Goal: Task Accomplishment & Management: Complete application form

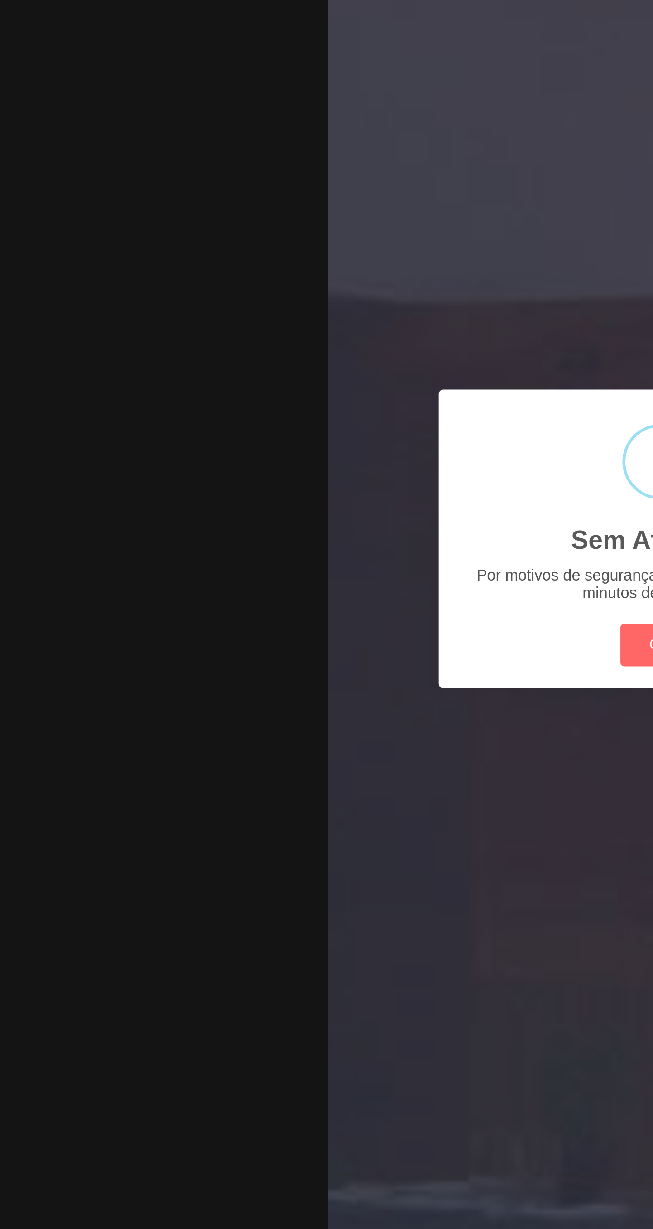
click at [311, 663] on button "OK" at bounding box center [327, 662] width 37 height 19
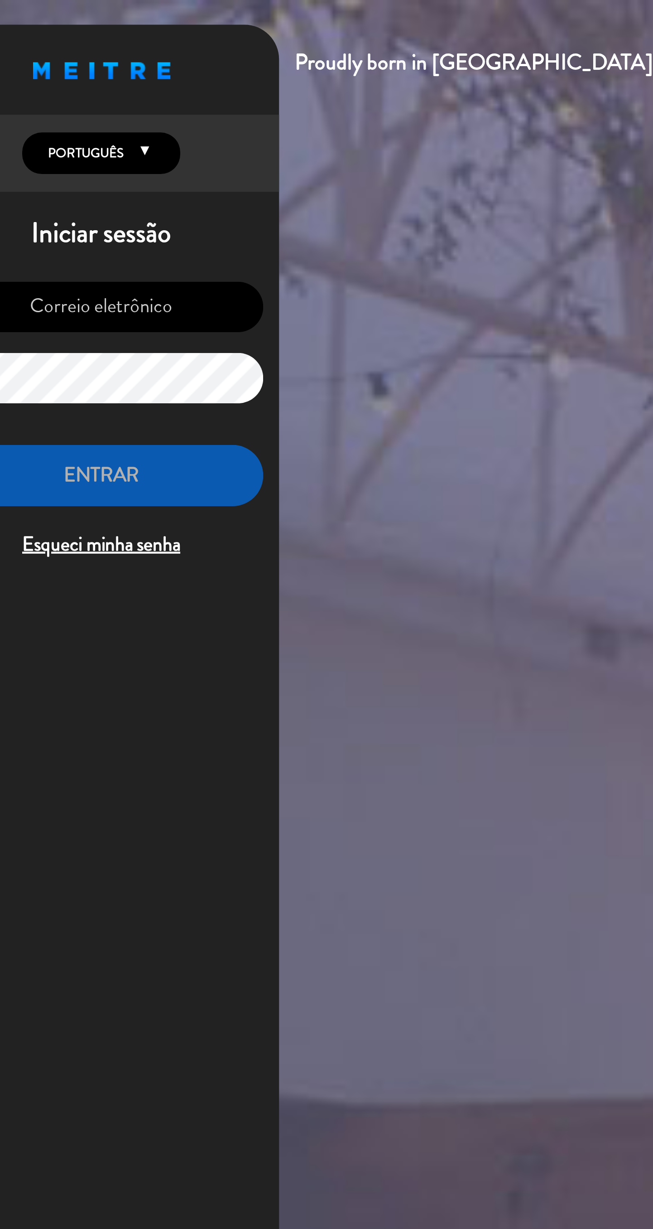
click at [94, 145] on input "email" at bounding box center [93, 140] width 149 height 23
type input "[EMAIL_ADDRESS][DOMAIN_NAME]"
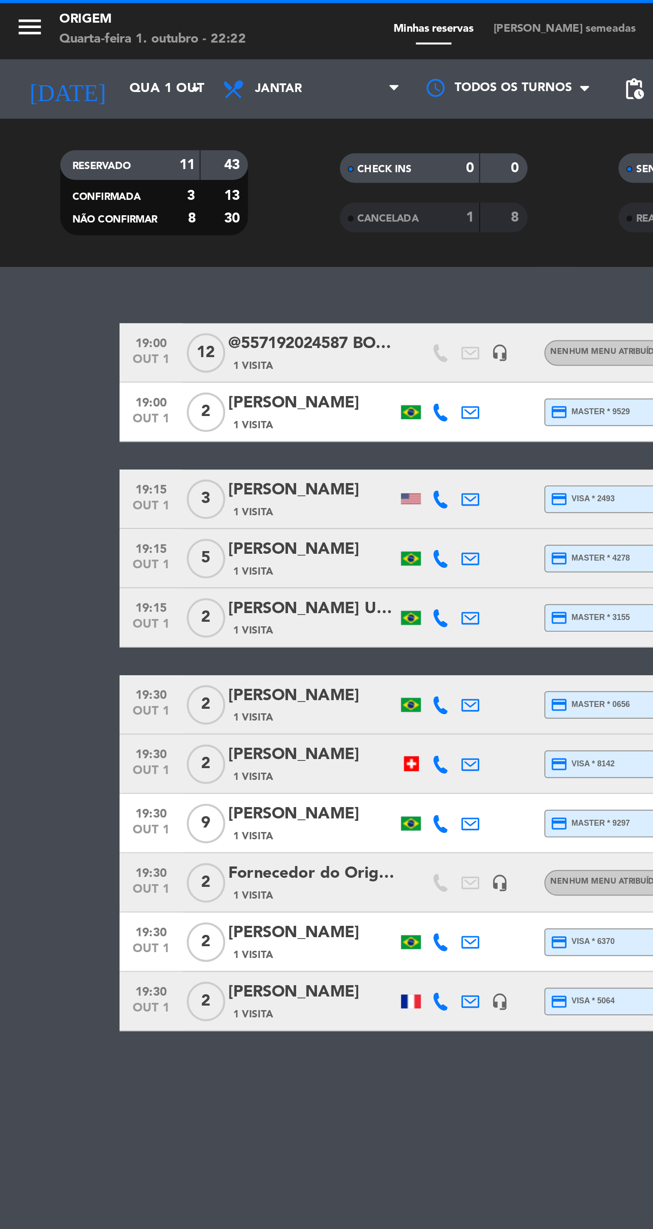
click at [55, 40] on input "Qua 1 out" at bounding box center [95, 41] width 80 height 16
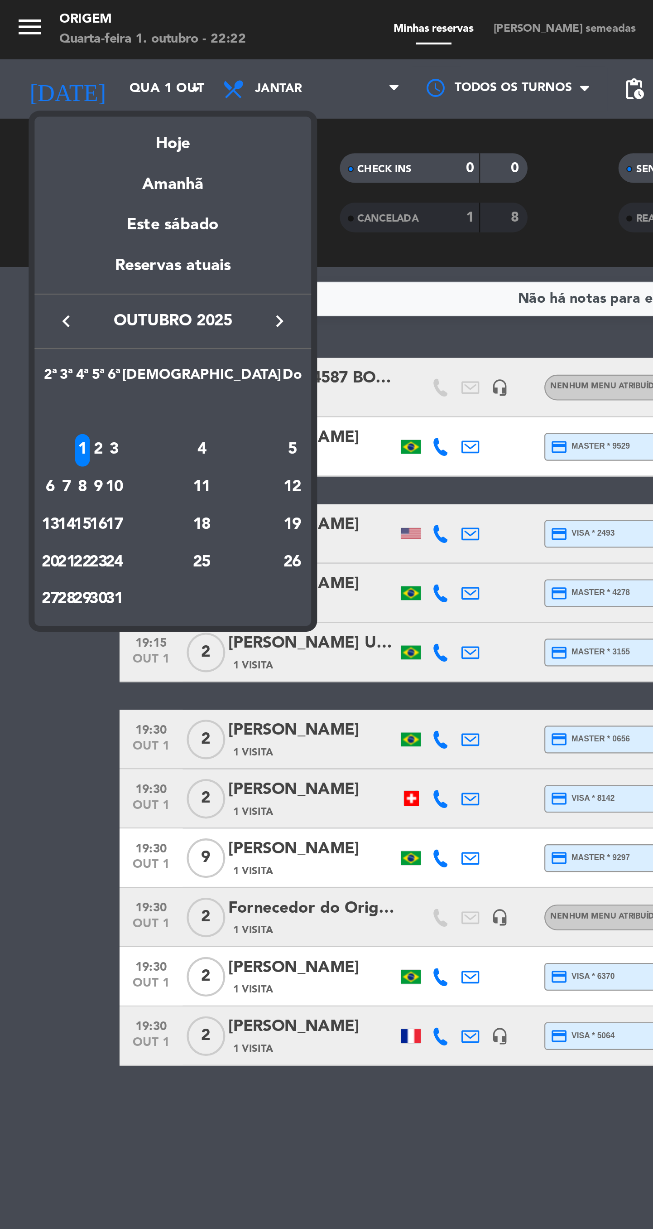
click at [130, 147] on icon "keyboard_arrow_right" at bounding box center [128, 147] width 11 height 11
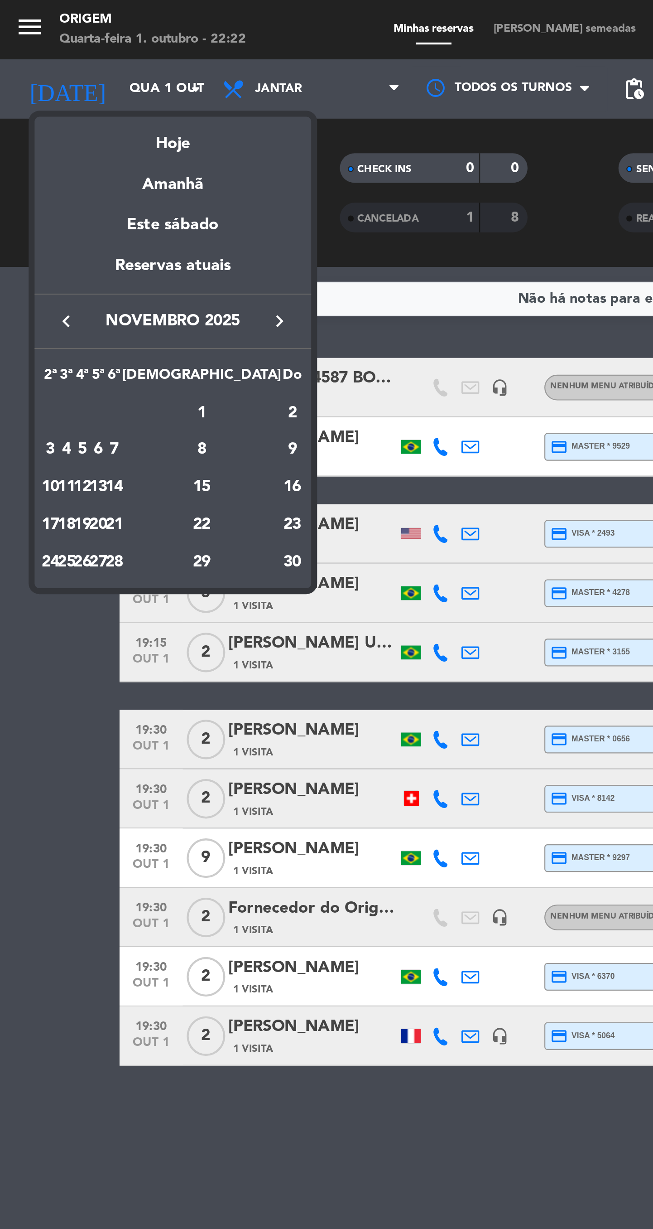
click at [34, 223] on div "11" at bounding box center [30, 223] width 7 height 15
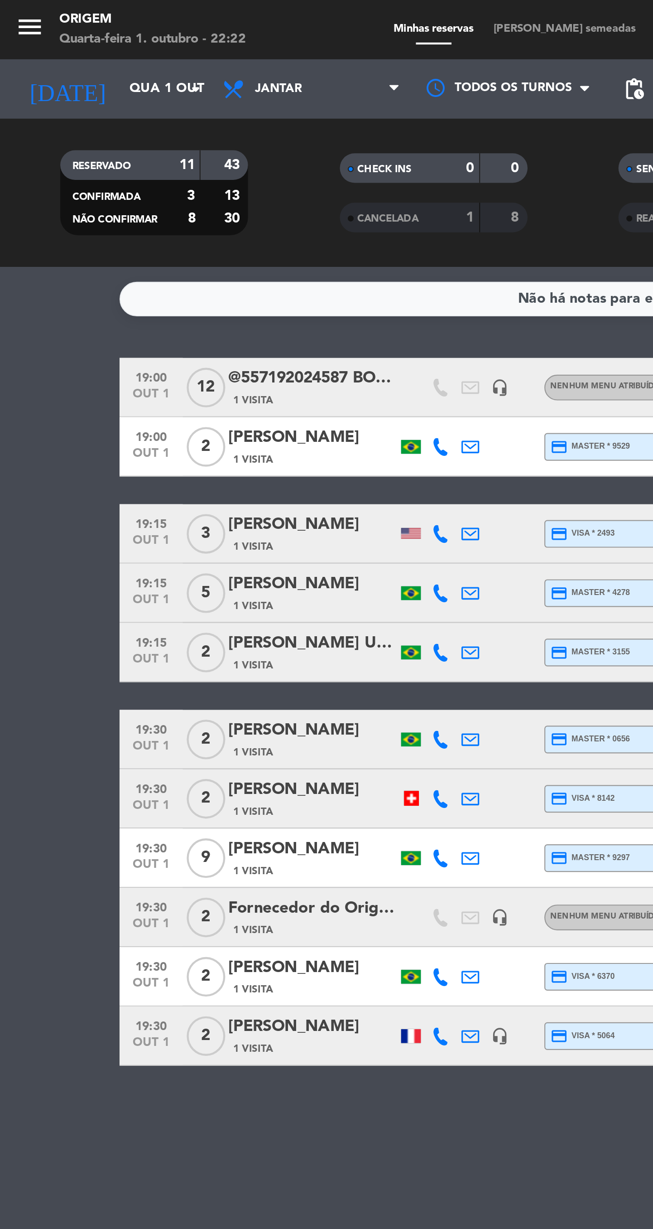
type input "[DATE]"
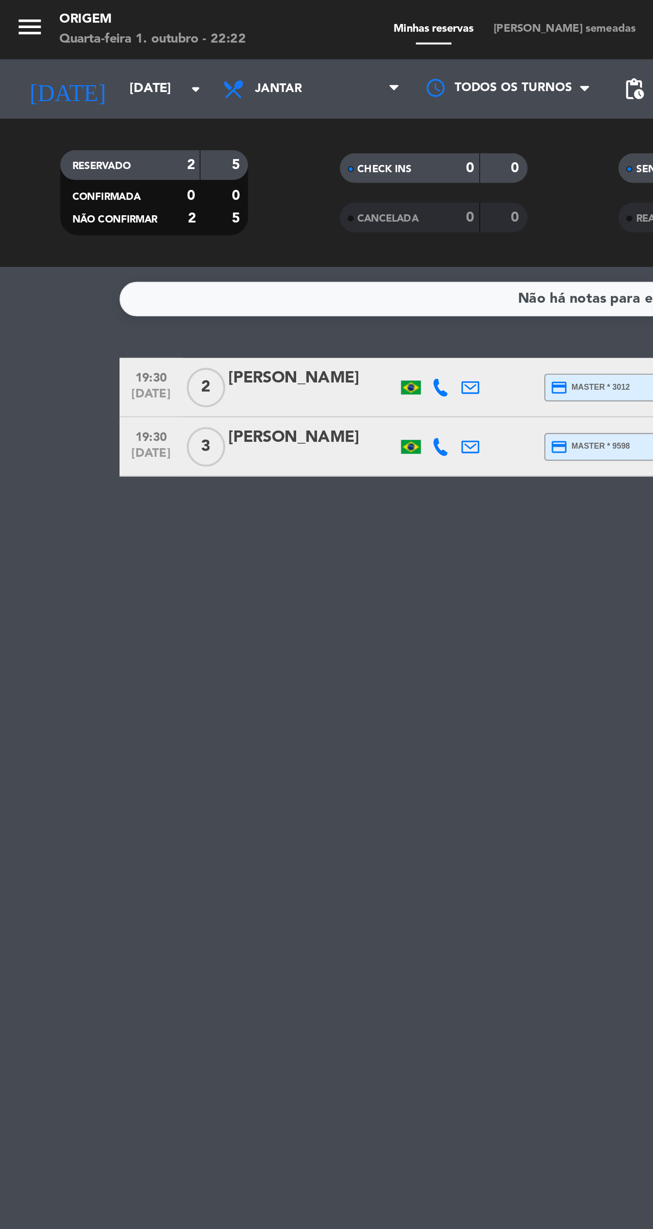
click at [251, 14] on span "[PERSON_NAME] semeadas" at bounding box center [259, 13] width 74 height 5
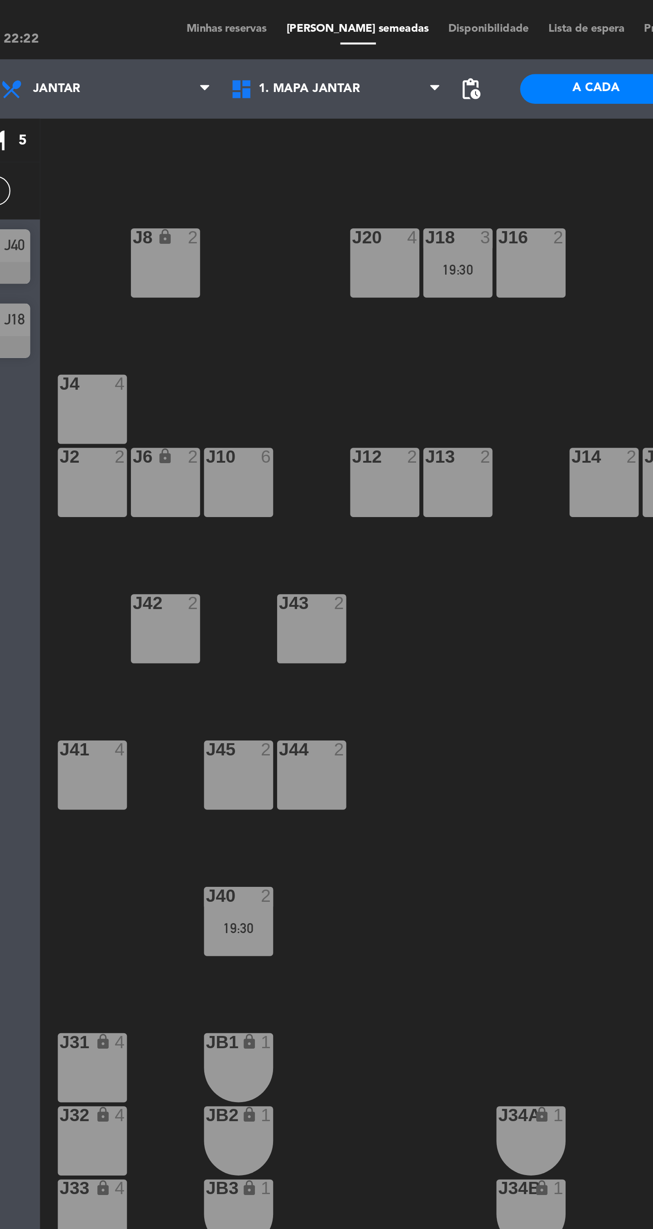
click at [136, 232] on div "J2 2" at bounding box center [137, 221] width 32 height 32
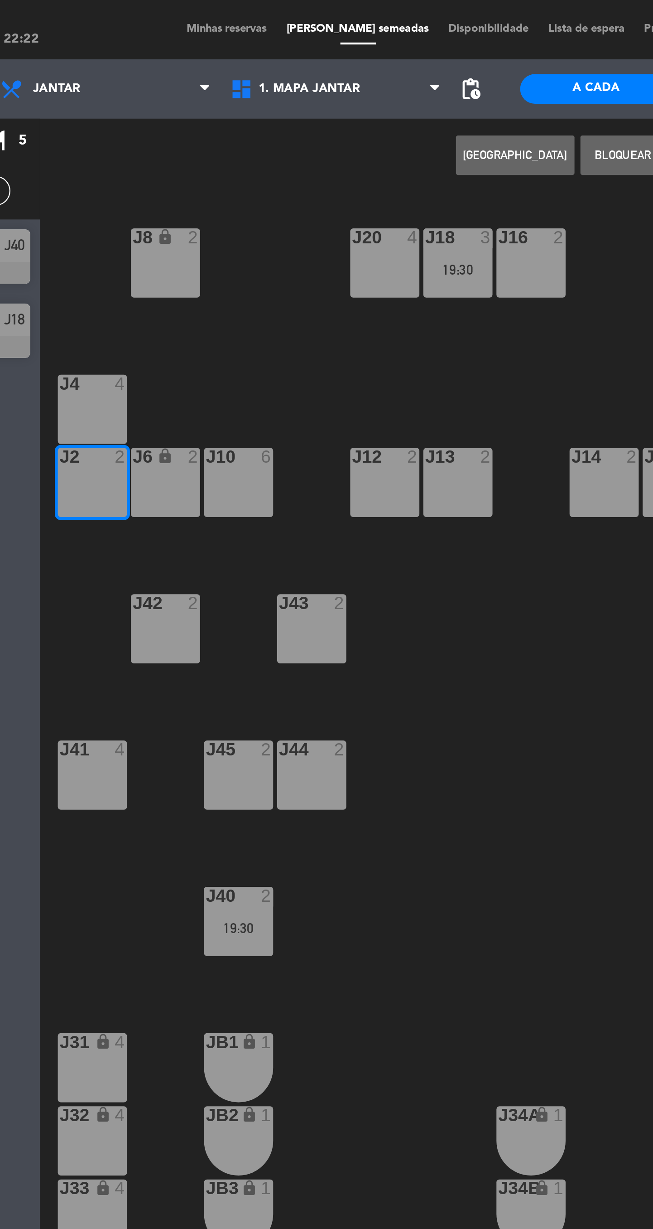
click at [326, 71] on button "[GEOGRAPHIC_DATA]" at bounding box center [331, 71] width 54 height 18
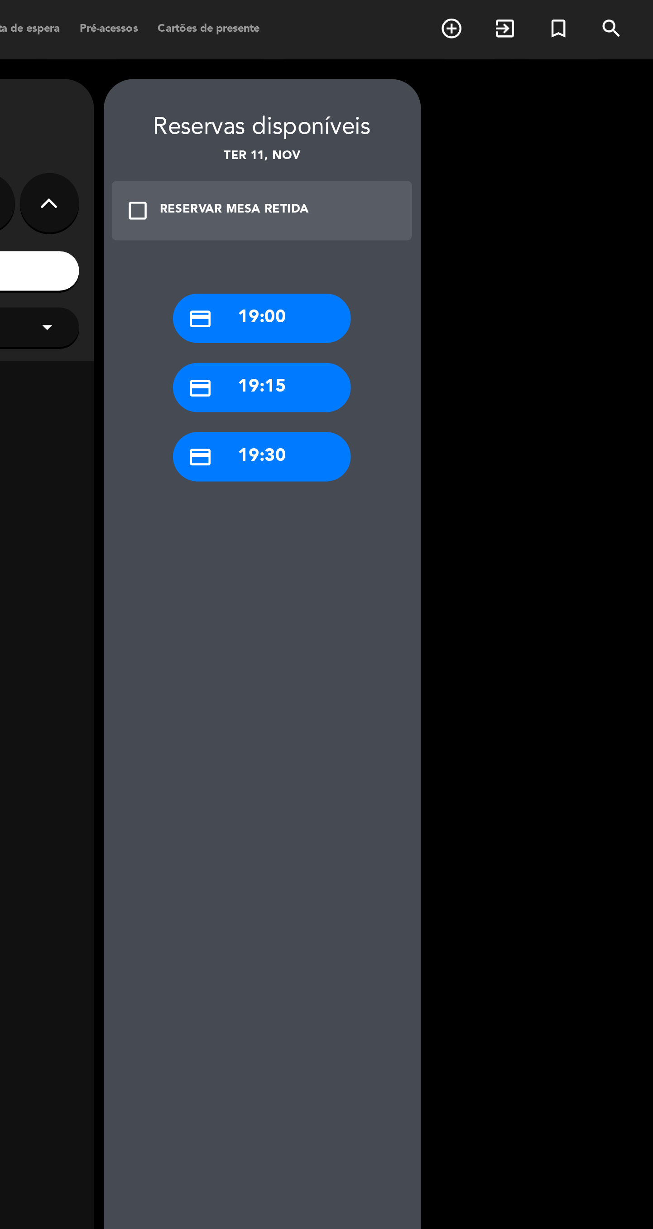
click at [466, 215] on div "credit_card 19:30" at bounding box center [474, 209] width 82 height 23
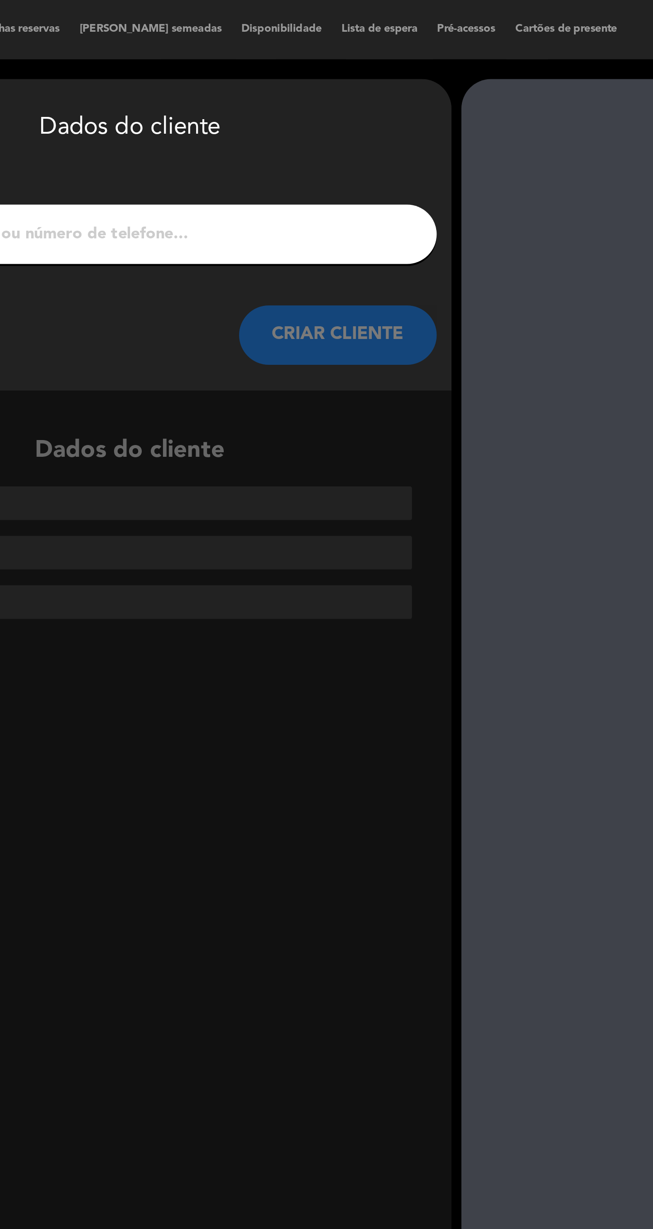
click at [224, 109] on input "1" at bounding box center [249, 107] width 267 height 13
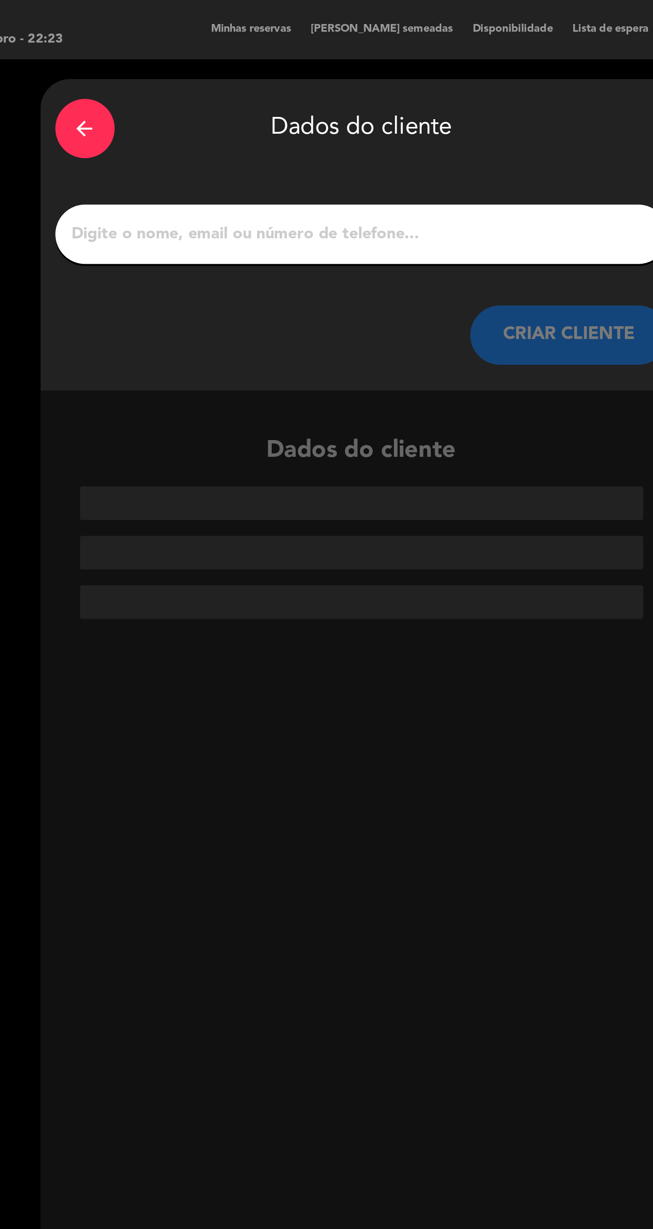
type input "Para que eu possa realizar a reserva por aqui, peço que me informe por gentilez…"
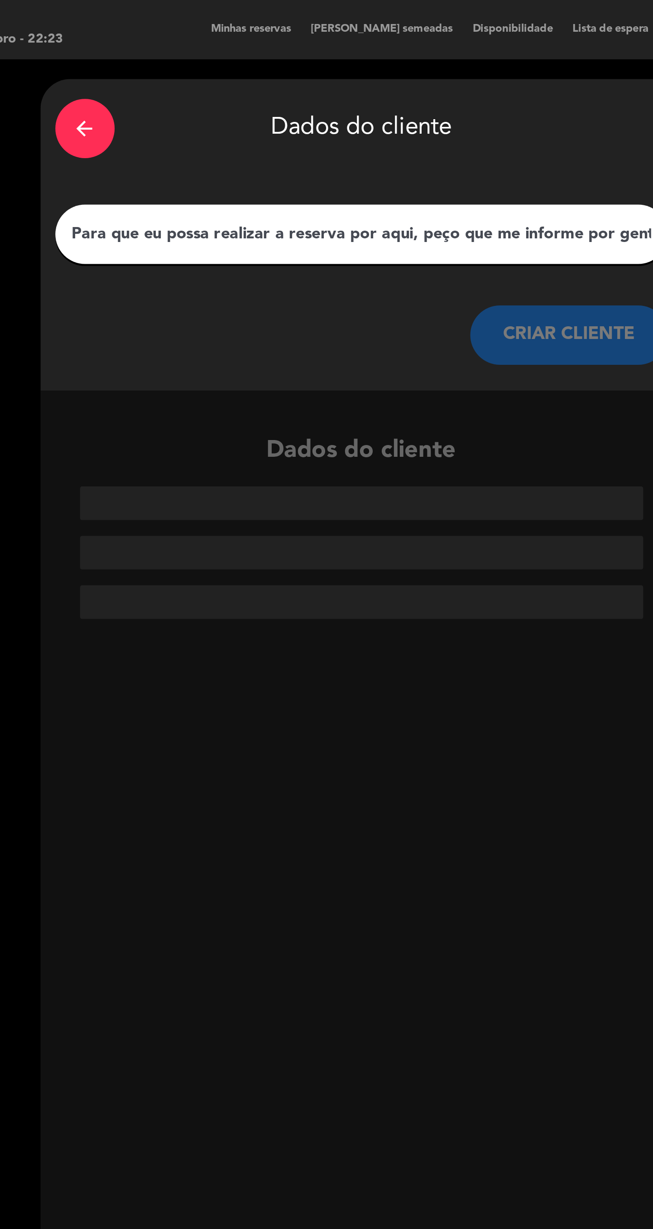
scroll to position [0, 1088]
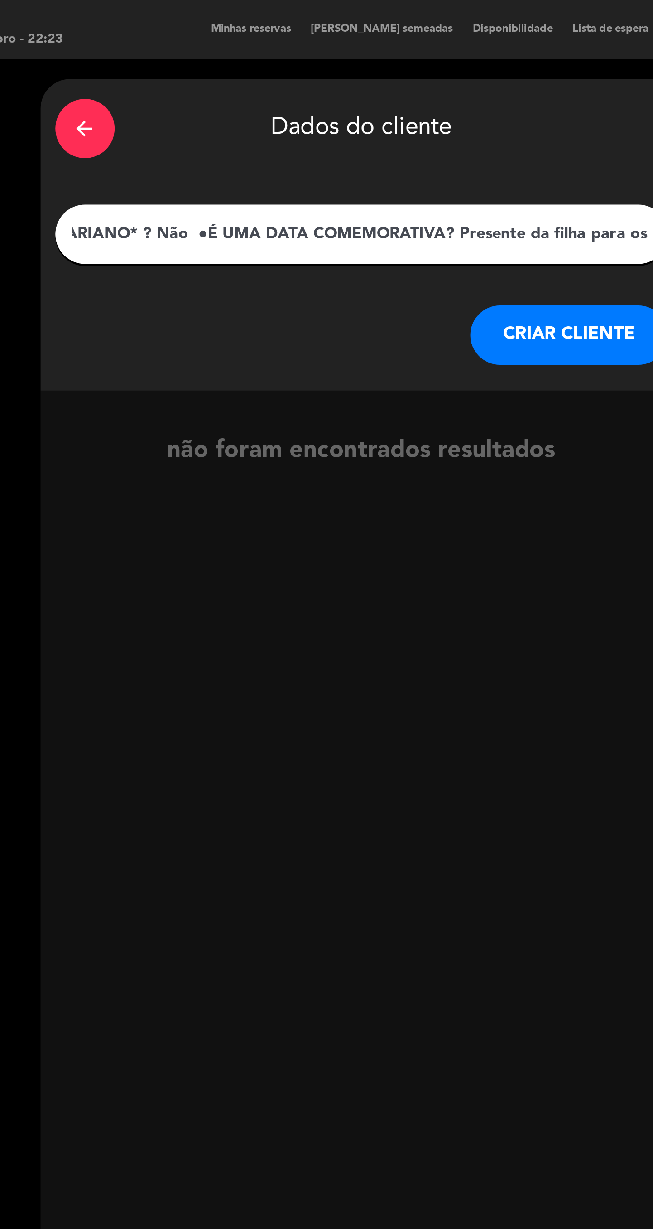
click at [327, 158] on button "CRIAR CLIENTE" at bounding box center [344, 153] width 91 height 27
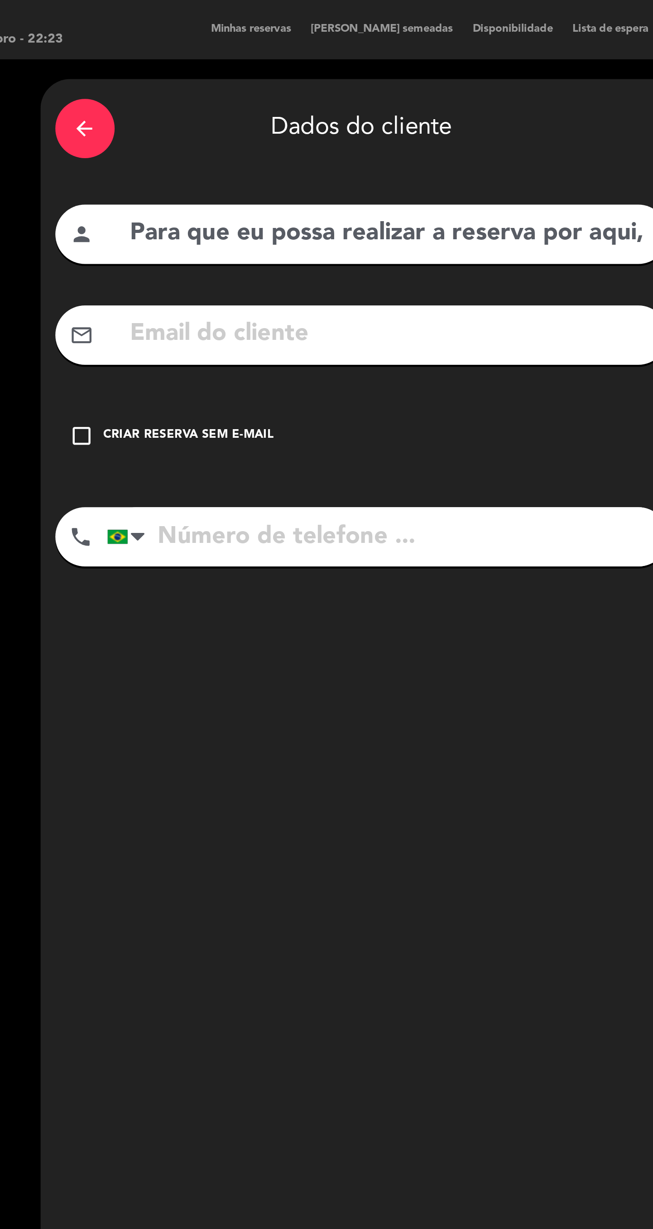
click at [214, 154] on input "text" at bounding box center [263, 153] width 241 height 19
click at [176, 157] on input "text" at bounding box center [263, 153] width 241 height 19
click at [188, 159] on input "text" at bounding box center [263, 153] width 241 height 19
paste input "Para que eu possa realizar a reserva por aqui, peço que me informe por gentilez…"
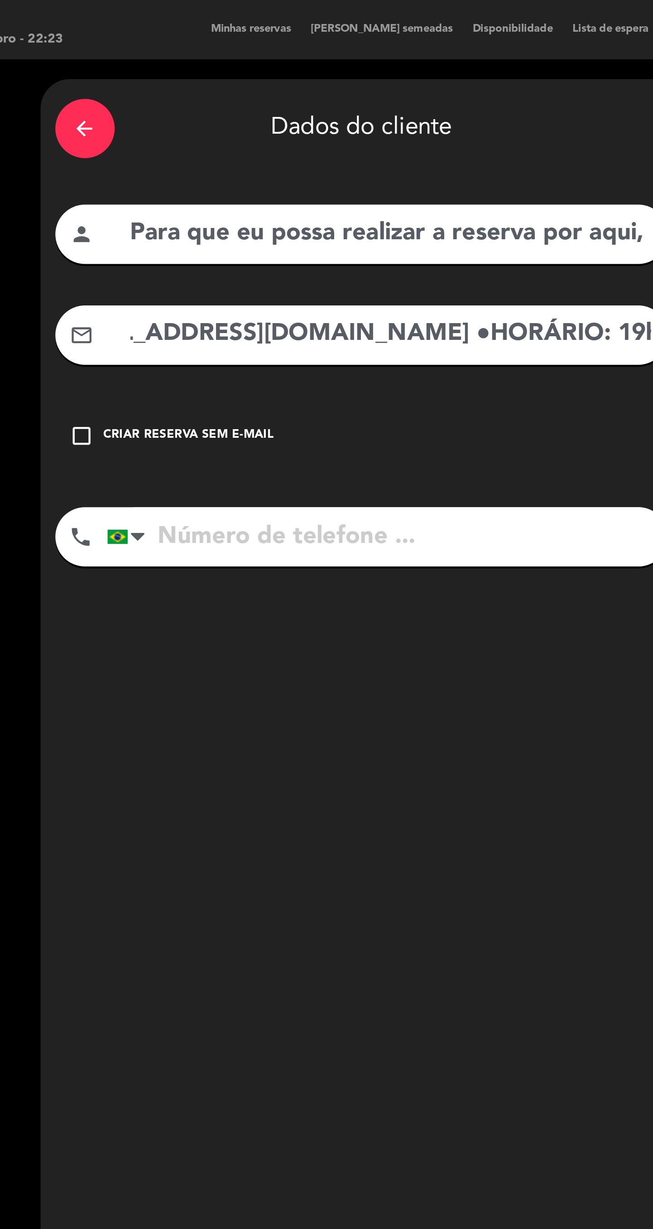
scroll to position [0, 894]
click at [179, 161] on input "Para que eu possa realizar a reserva por aqui, peço que me informe por gentilez…" at bounding box center [263, 153] width 241 height 19
click at [354, 159] on input "[EMAIL_ADDRESS][DOMAIN_NAME] ●HORÁRIO: 19h," at bounding box center [263, 153] width 241 height 19
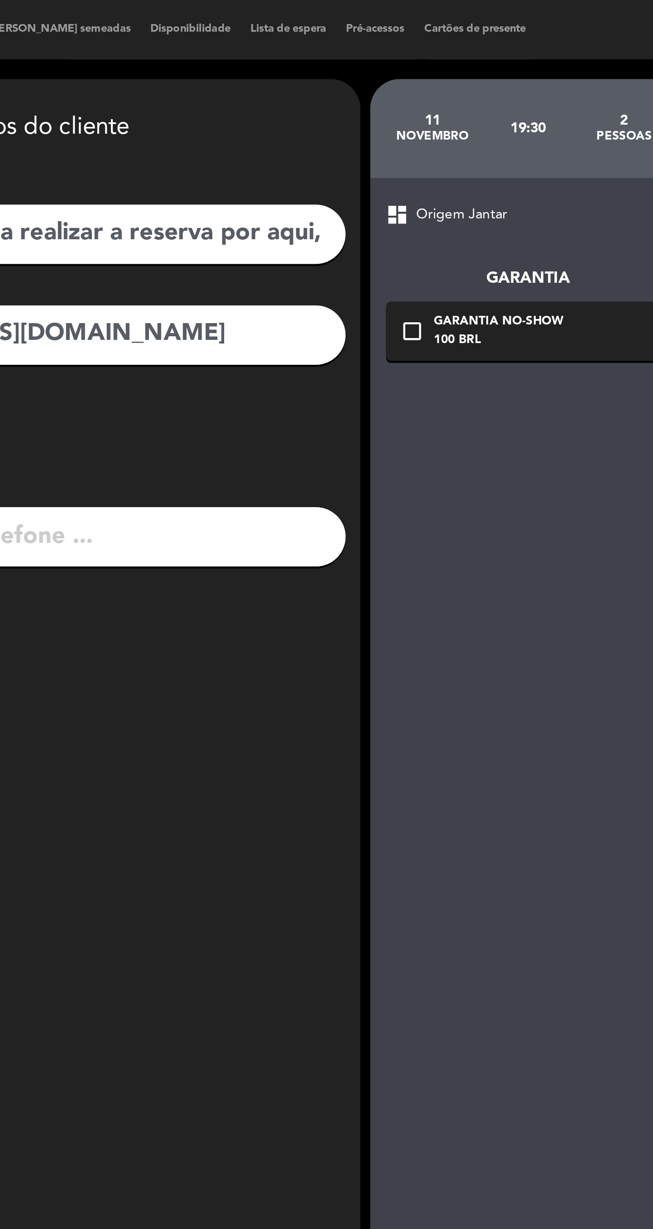
type input "[EMAIL_ADDRESS][DOMAIN_NAME]"
click at [333, 109] on input "Para que eu possa realizar a reserva por aqui, peço que me informe por gentilez…" at bounding box center [263, 107] width 241 height 19
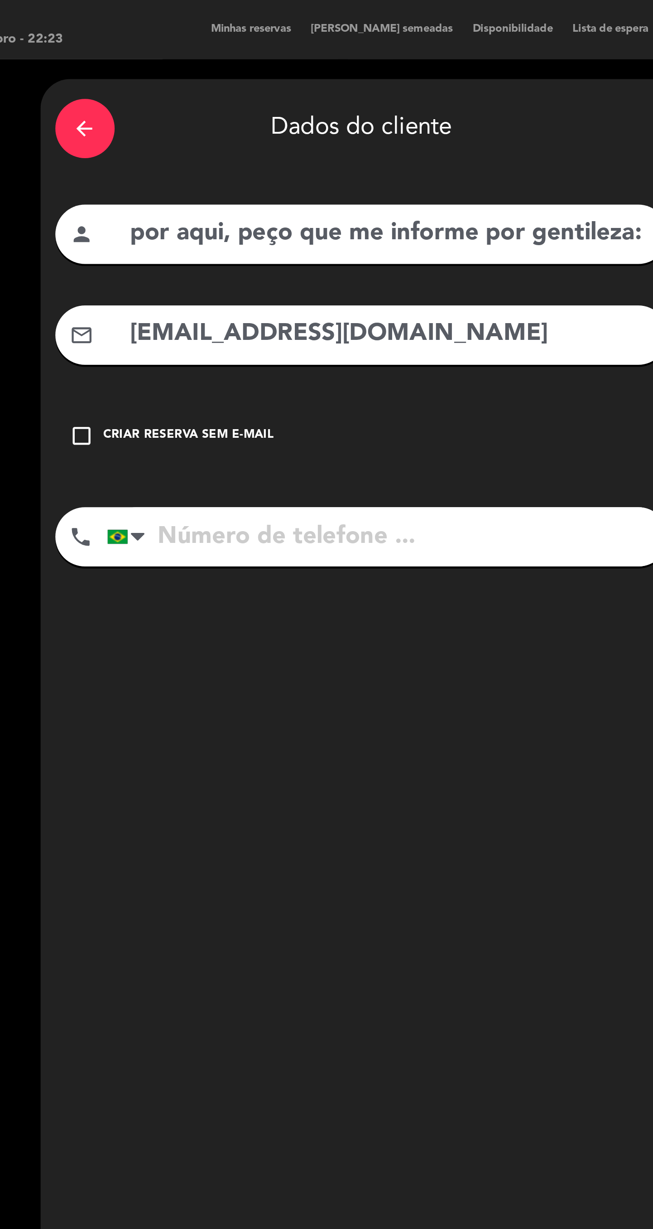
click at [343, 115] on input "por aqui, peço que me informe por gentileza: ●NOME: [PERSON_NAME] e [PERSON_NAM…" at bounding box center [263, 107] width 241 height 19
click at [228, 106] on input "tileza: ●NOME: [PERSON_NAME] e [PERSON_NAME] ●QUANTAS PESSOAS: 02 ●E-MAIL: [EMA…" at bounding box center [263, 107] width 241 height 19
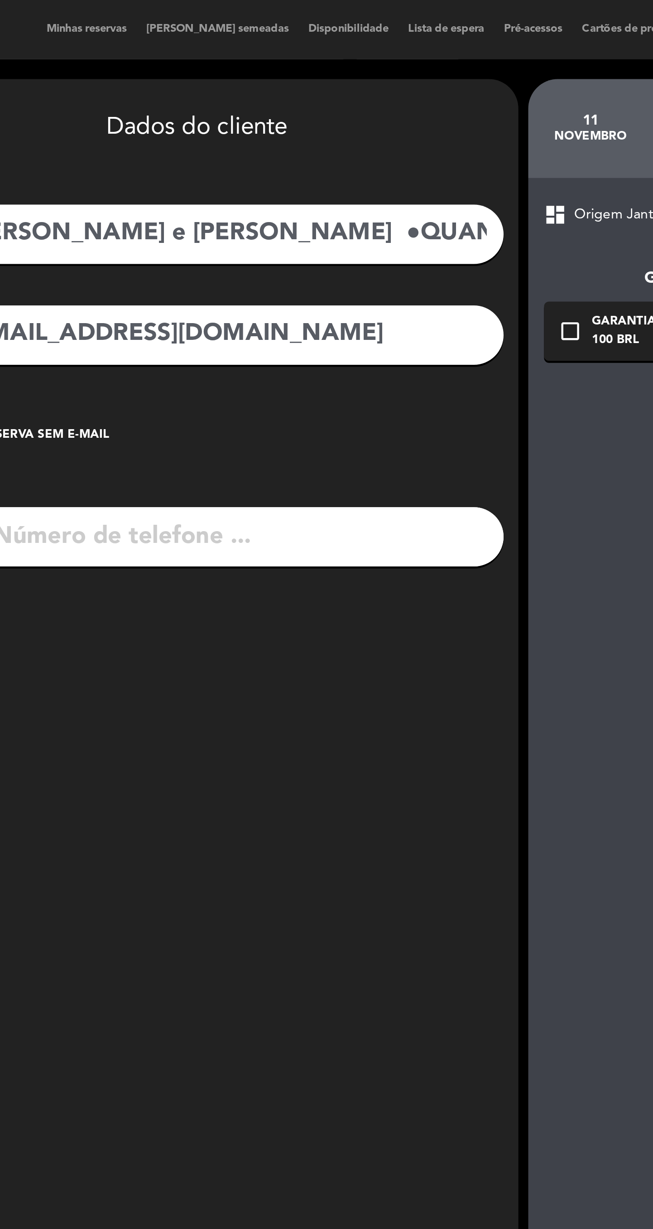
click at [321, 111] on input "[PERSON_NAME] e [PERSON_NAME] ●QUANTAS PESSOAS: 02 ●E-MAIL: [EMAIL_ADDRESS][DOM…" at bounding box center [263, 107] width 241 height 19
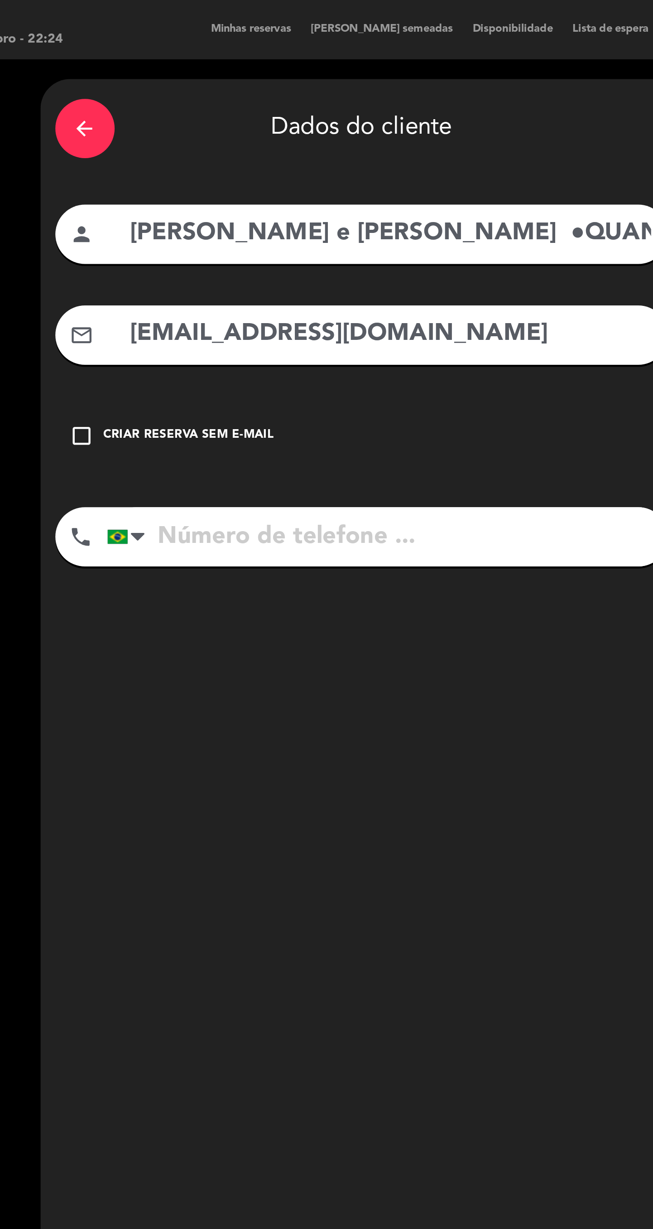
click at [156, 99] on input "[PERSON_NAME] e [PERSON_NAME] ●QUANTAS PESSOAS: 02 ●E-MAIL: [EMAIL_ADDRESS][DOM…" at bounding box center [263, 107] width 241 height 19
click at [259, 108] on input "[PERSON_NAME] e [PERSON_NAME] 19h30 - 19h30 ● *INTOLERÂNCIA* ou *ALÉRGIA* À ALI…" at bounding box center [263, 107] width 241 height 19
click at [319, 106] on input "[PERSON_NAME] e [PERSON_NAME] 19h30 - 19h30 ● *INTOLERÂNCIA* ou *ALÉRGIA* À ALI…" at bounding box center [263, 107] width 241 height 19
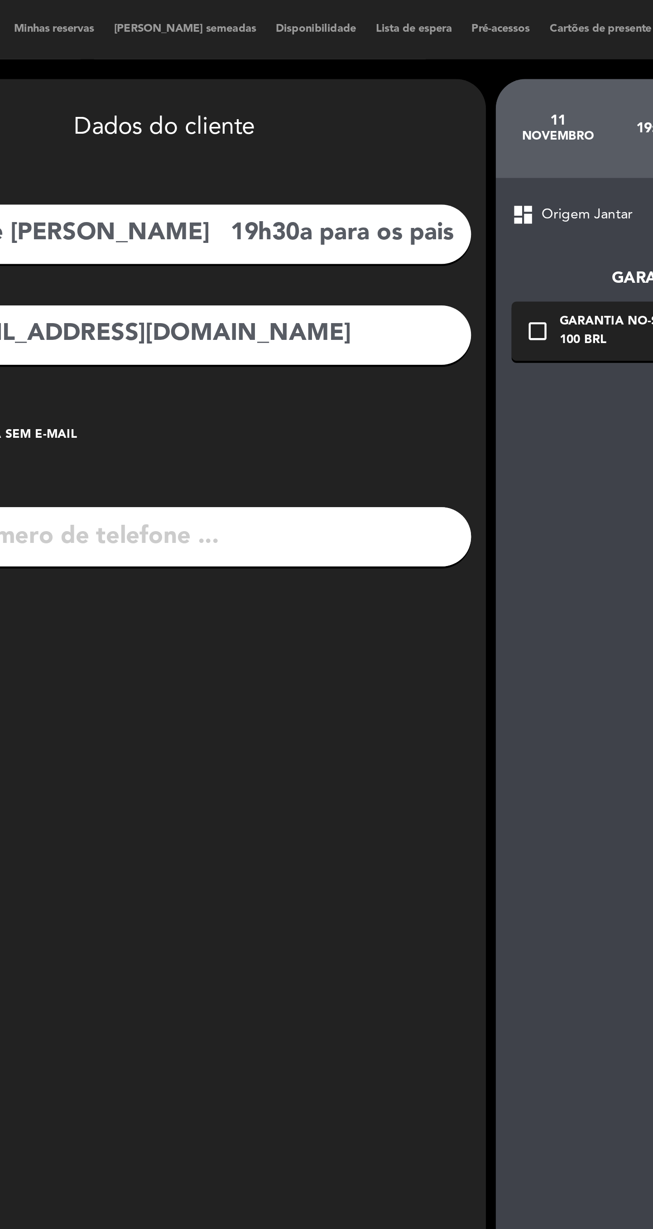
click at [293, 104] on input "[PERSON_NAME] e [PERSON_NAME] 19h30a para os pais" at bounding box center [263, 107] width 241 height 19
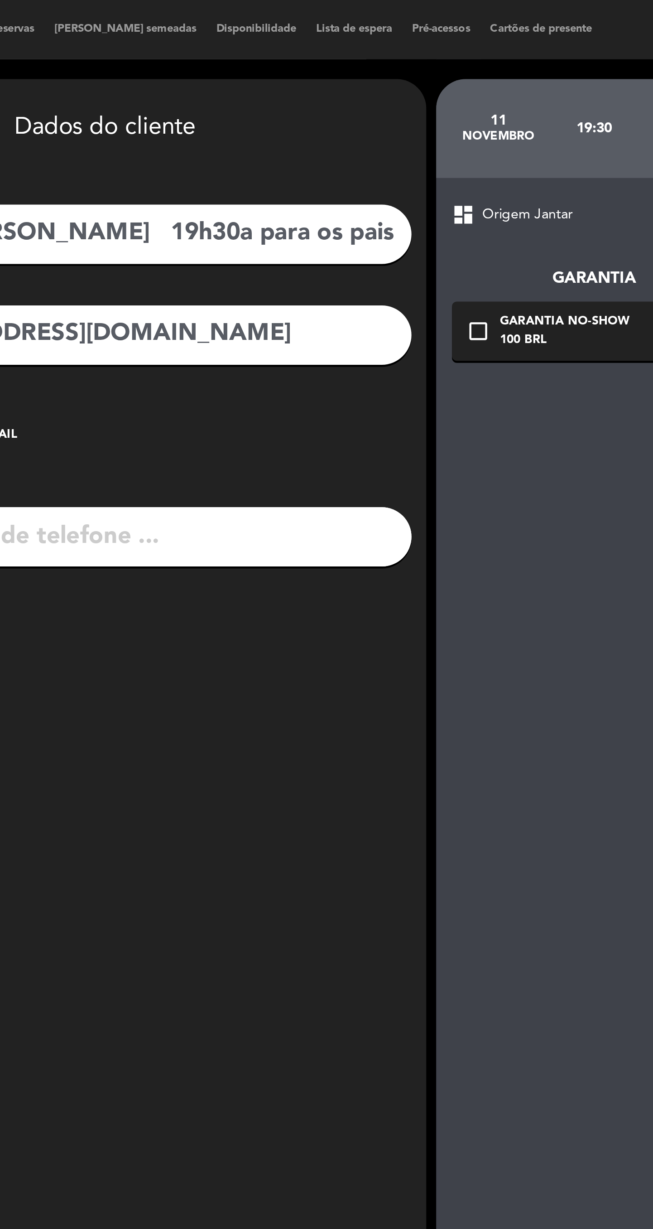
click at [379, 105] on input "[PERSON_NAME] e [PERSON_NAME] 19h30a para os pais" at bounding box center [263, 107] width 241 height 19
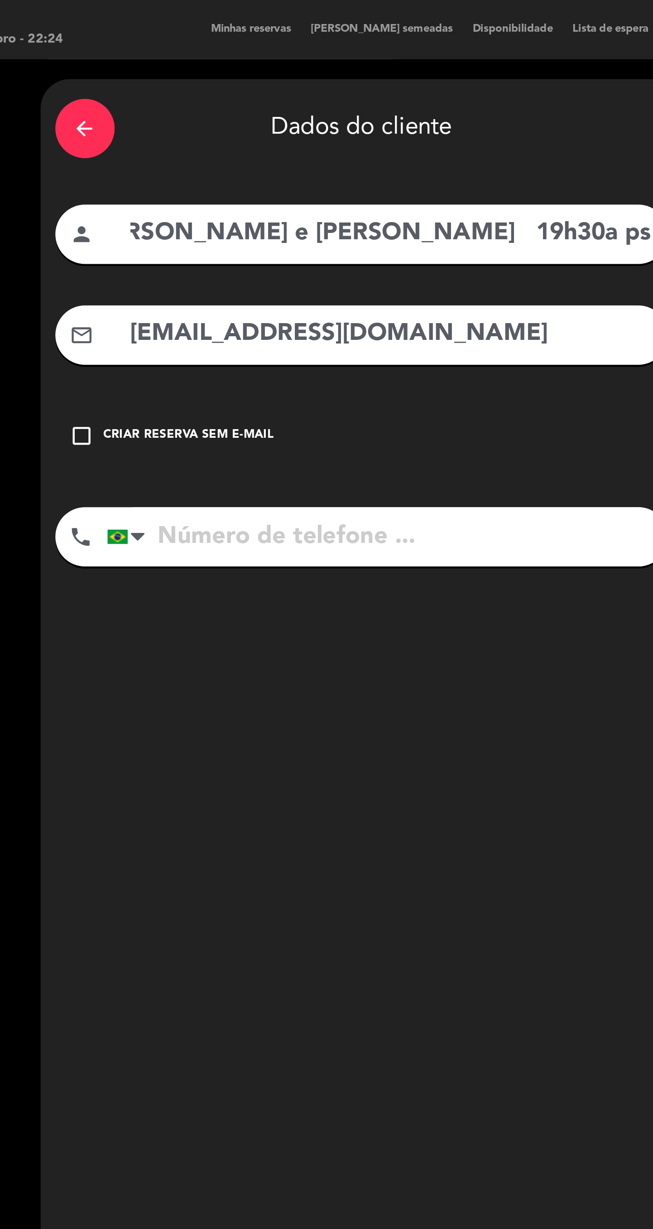
scroll to position [0, 82]
type input "[PERSON_NAME] e [PERSON_NAME] 19h30a ps"
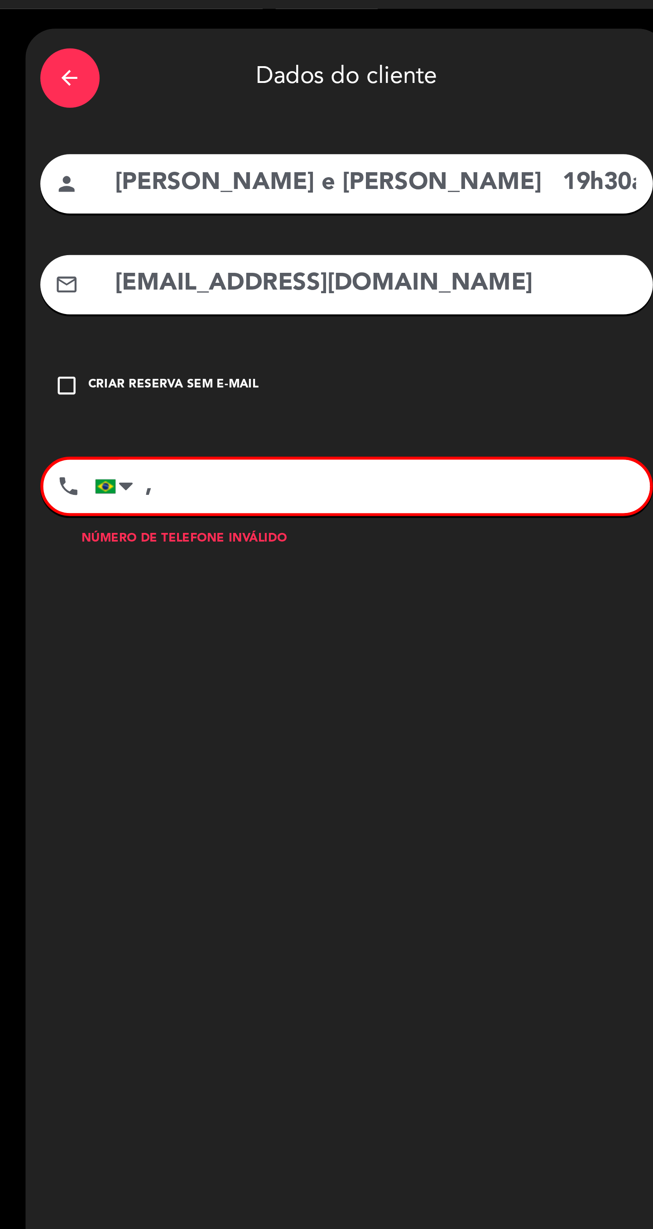
type input ","
click at [267, 106] on input "[PERSON_NAME] e [PERSON_NAME] 19h30a ps" at bounding box center [263, 107] width 241 height 19
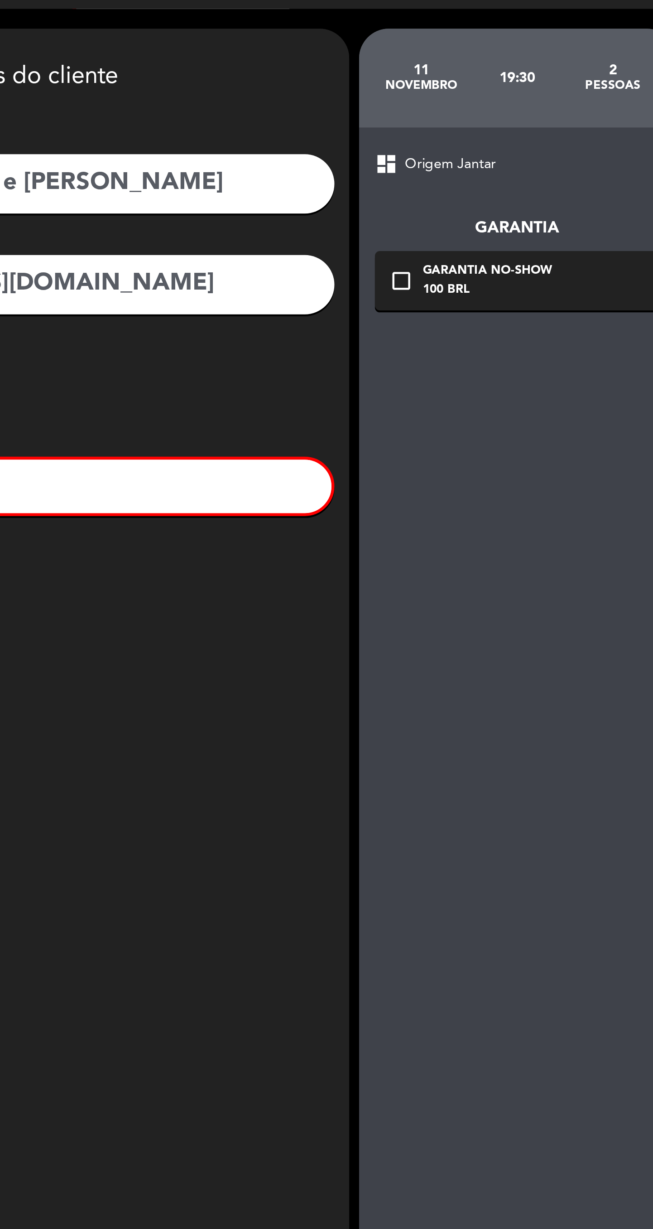
scroll to position [0, 19]
type input "[PERSON_NAME] e [PERSON_NAME]"
click at [420, 155] on icon "check_box_outline_blank" at bounding box center [420, 151] width 11 height 11
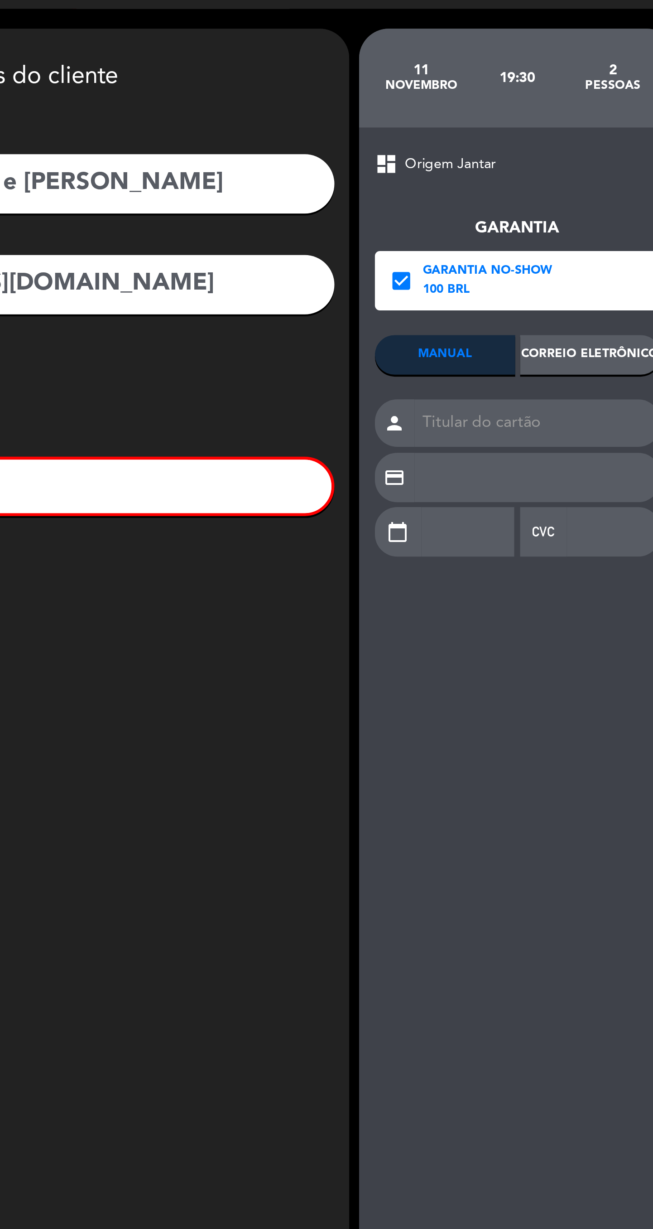
click at [493, 185] on div "Correio eletrônico" at bounding box center [507, 186] width 64 height 18
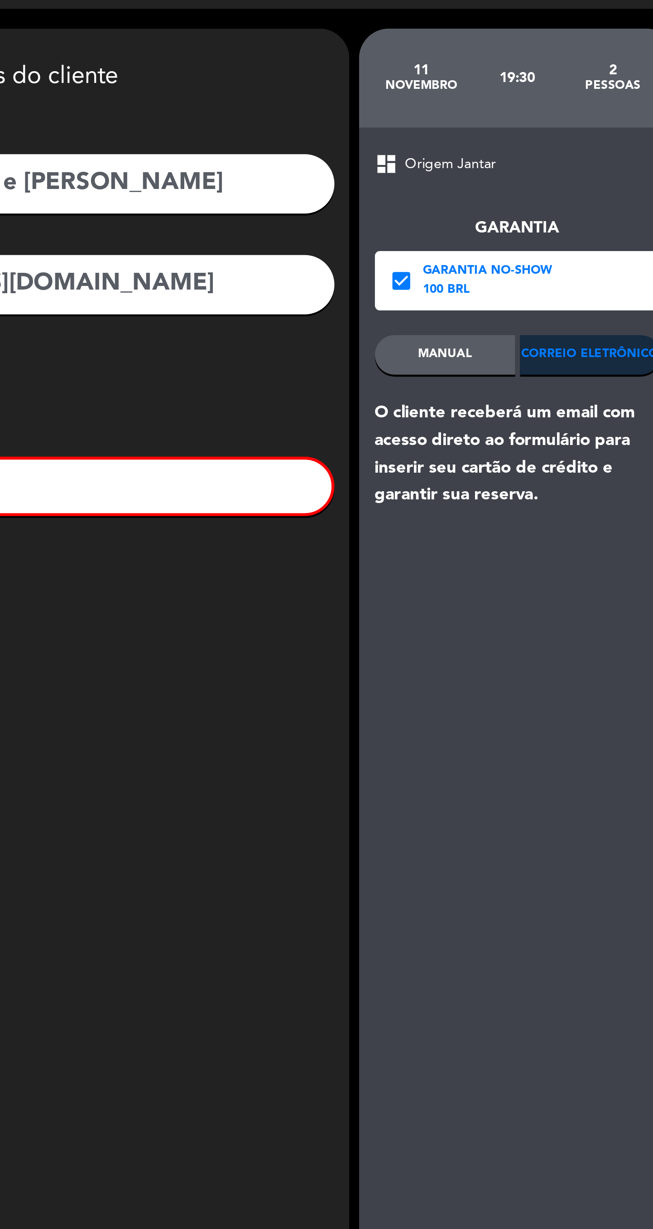
click at [288, 246] on input "," at bounding box center [261, 246] width 255 height 24
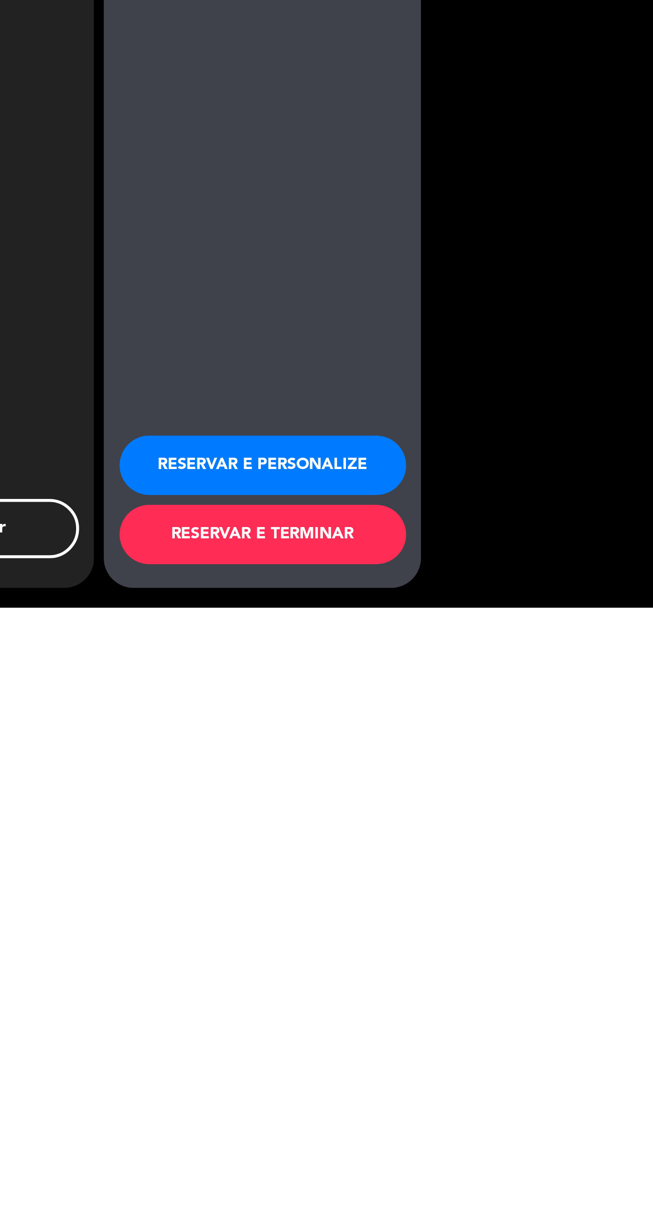
click at [437, 1166] on div "dashboard Origem Jantar Garantia check_box Garantia No-show 100 BRL MANUAL Corr…" at bounding box center [473, 651] width 145 height 1138
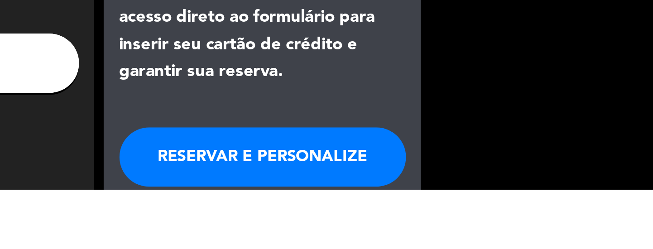
click at [516, 230] on button "RESERVAR E PERSONALIZE" at bounding box center [474, 234] width 131 height 27
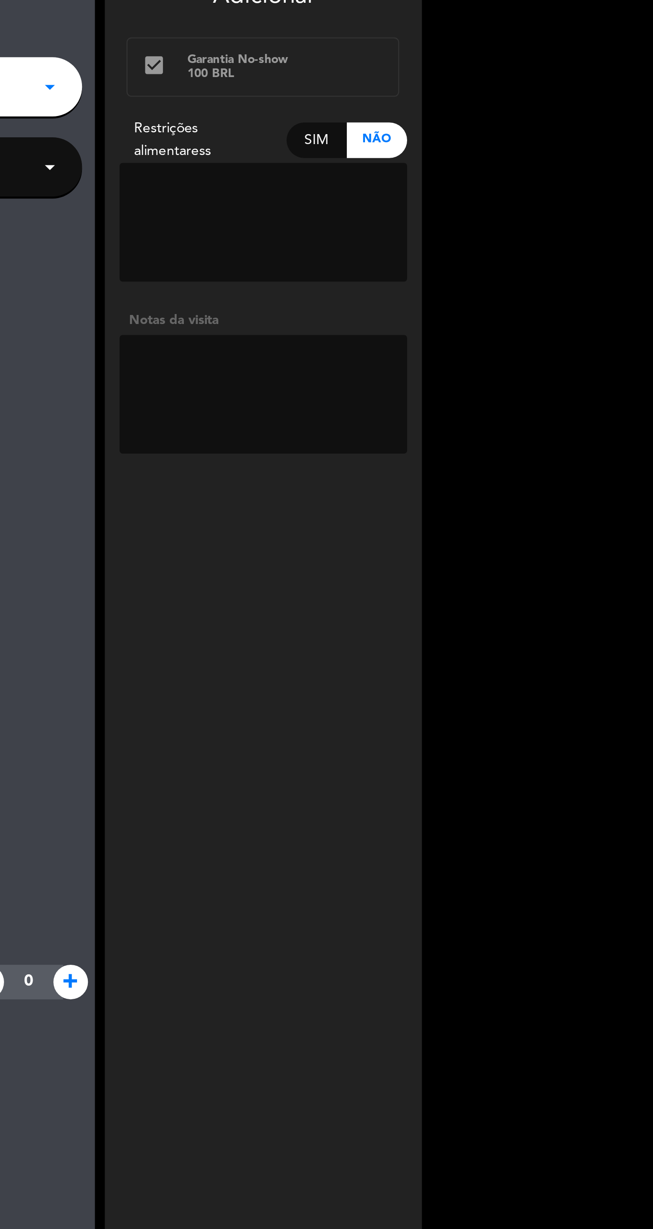
click at [524, 209] on textarea at bounding box center [475, 236] width 132 height 54
paste textarea "19h30a para os"
type textarea "19h30"
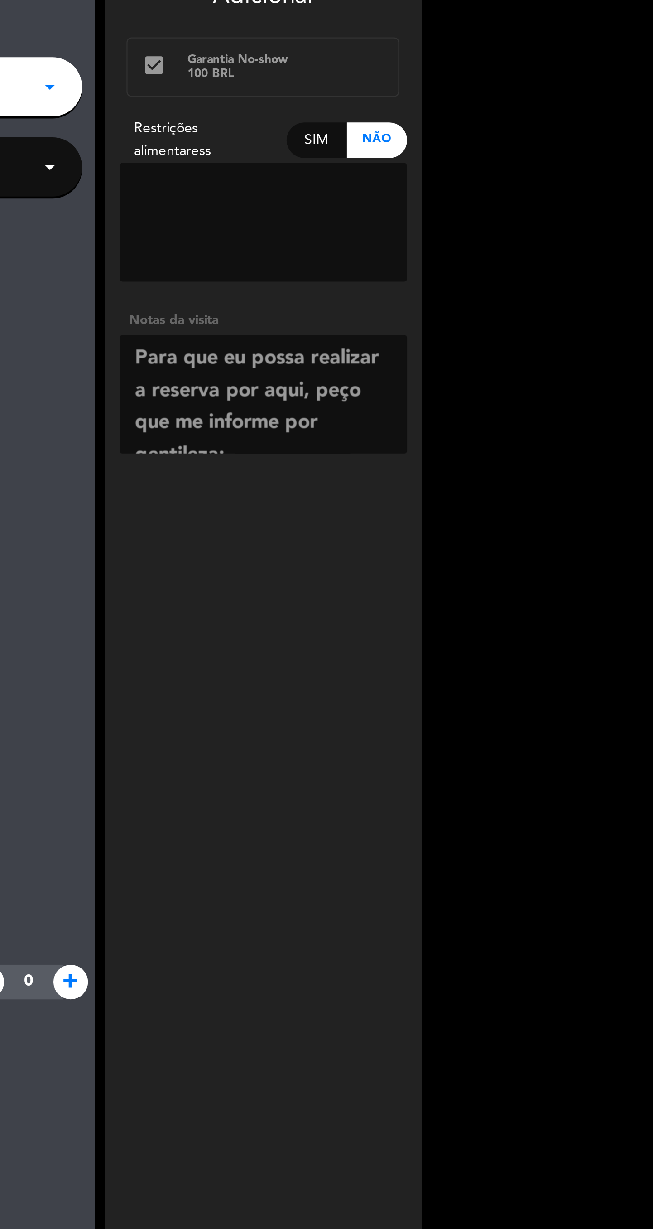
scroll to position [257, 0]
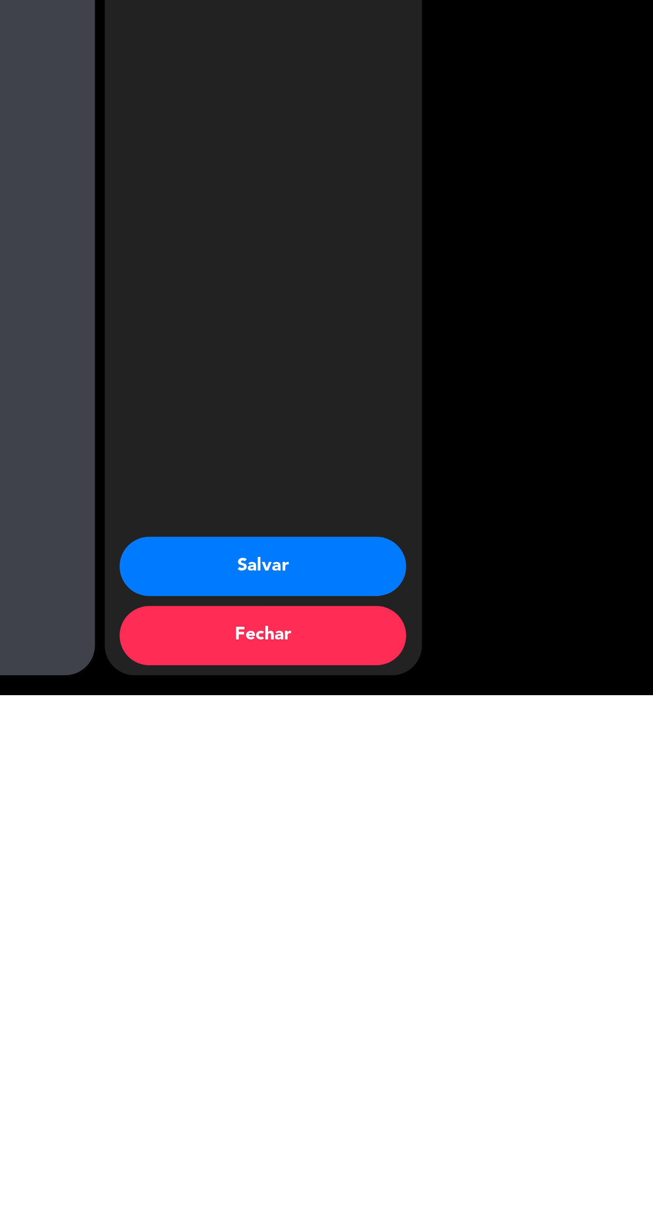
type textarea "Para que eu possa realizar a reserva por aqui, peço que me informe por gentilez…"
click at [452, 1183] on button "Salvar" at bounding box center [474, 1169] width 131 height 27
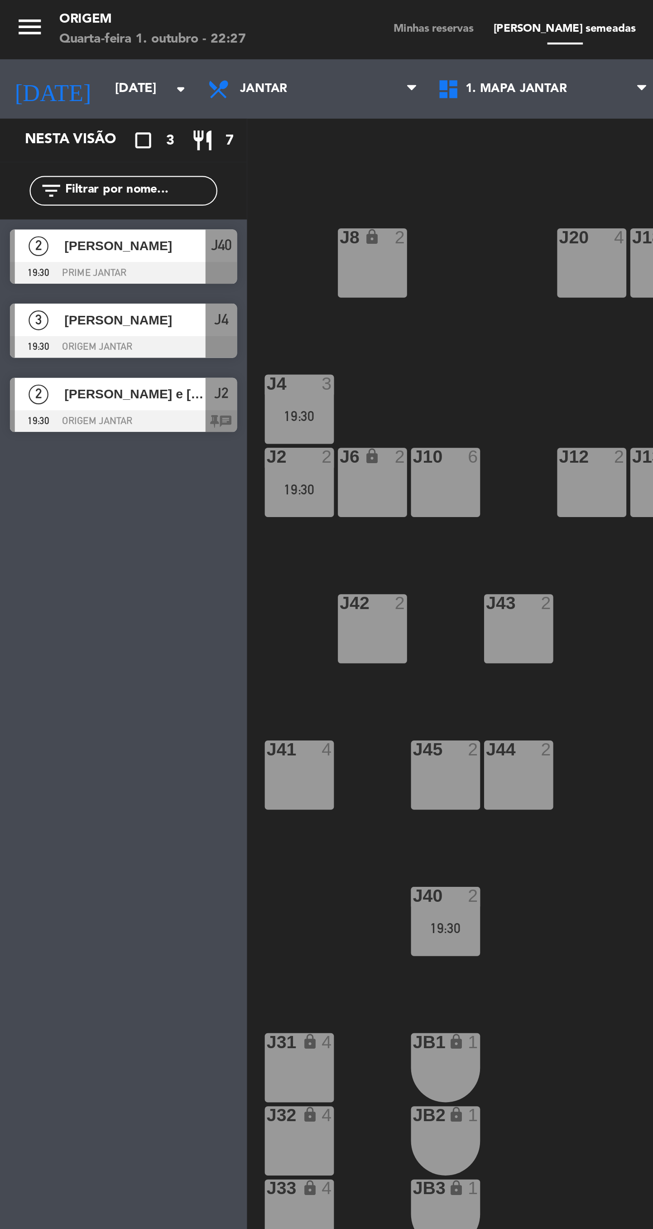
click at [48, 42] on input "[DATE]" at bounding box center [88, 41] width 80 height 16
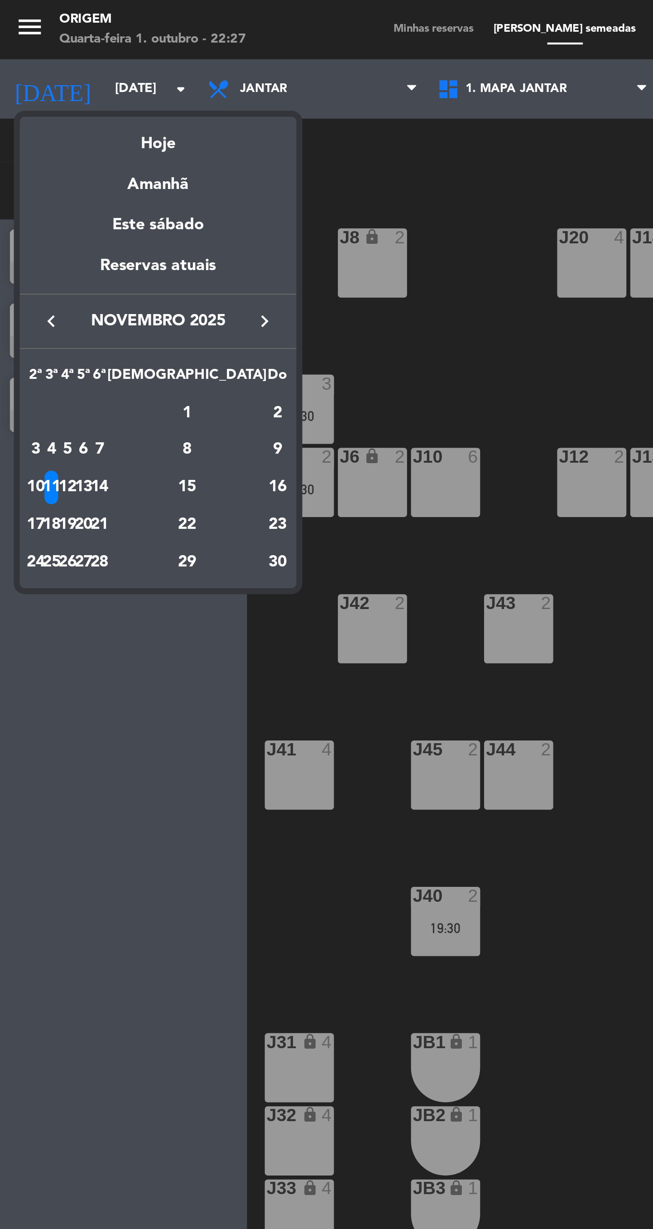
click at [71, 84] on div "Amanhã" at bounding box center [72, 81] width 127 height 19
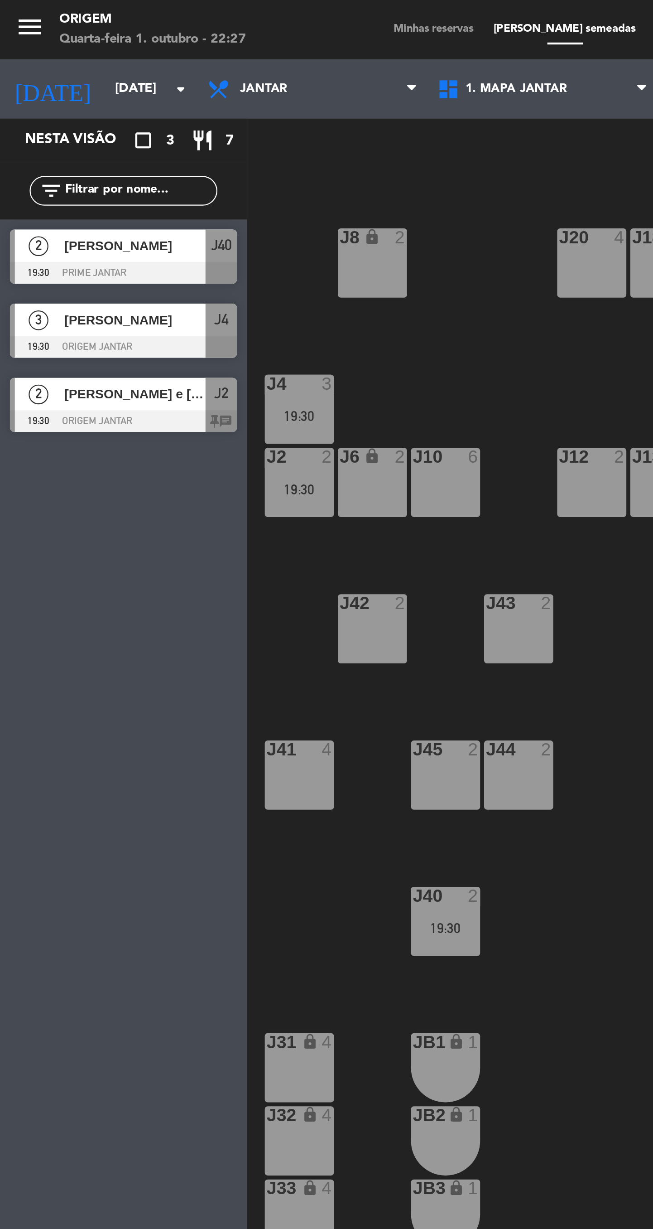
type input "Qui 2 out"
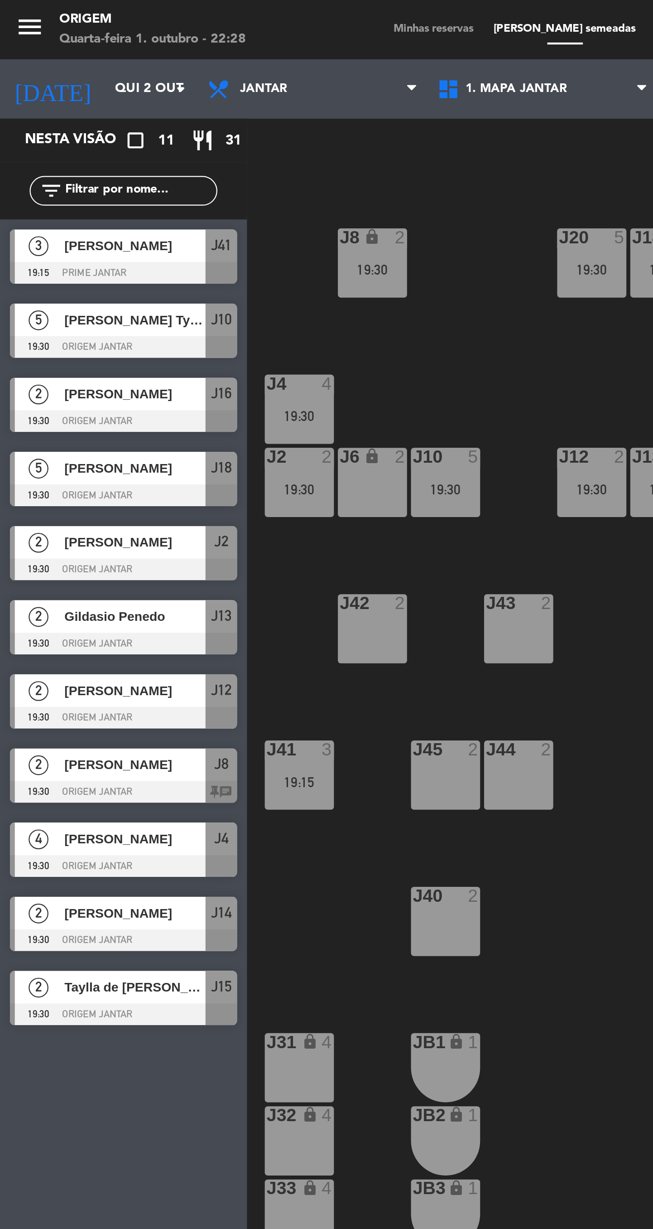
click at [188, 11] on div "Minhas reservas Mesas semeadas Disponibilidade Lista de espera Pré-acessos Cart…" at bounding box center [326, 14] width 301 height 8
click at [197, 13] on span "Minhas reservas" at bounding box center [199, 13] width 46 height 5
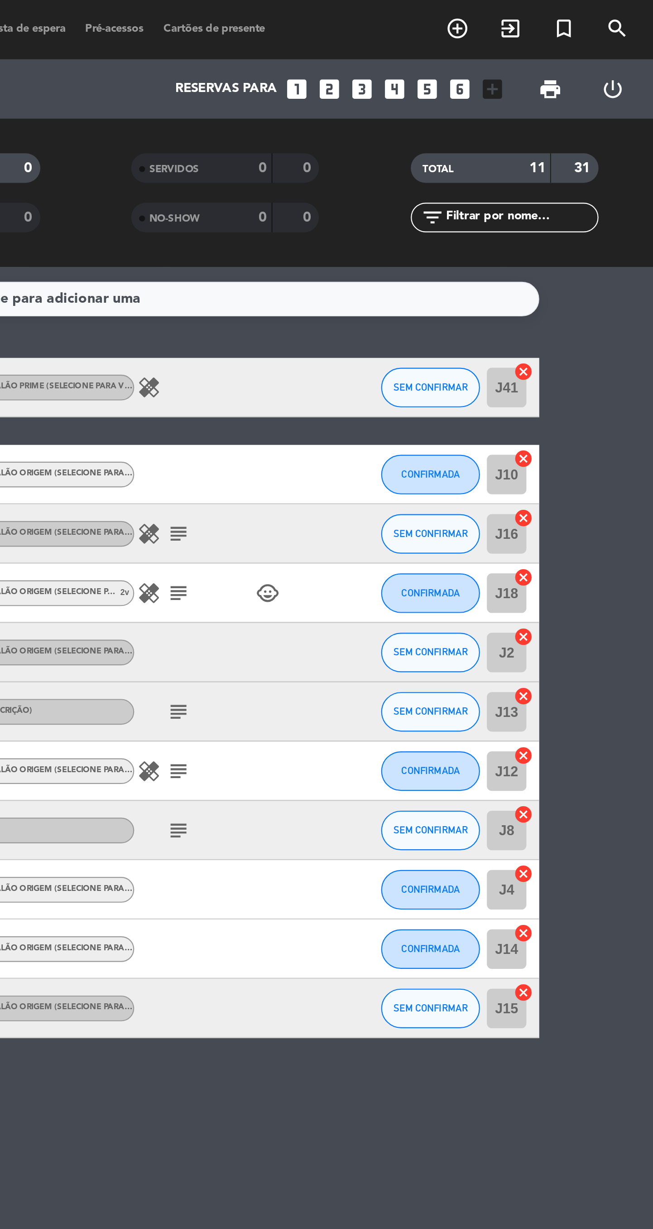
click at [433, 266] on icon "subject" at bounding box center [433, 271] width 11 height 11
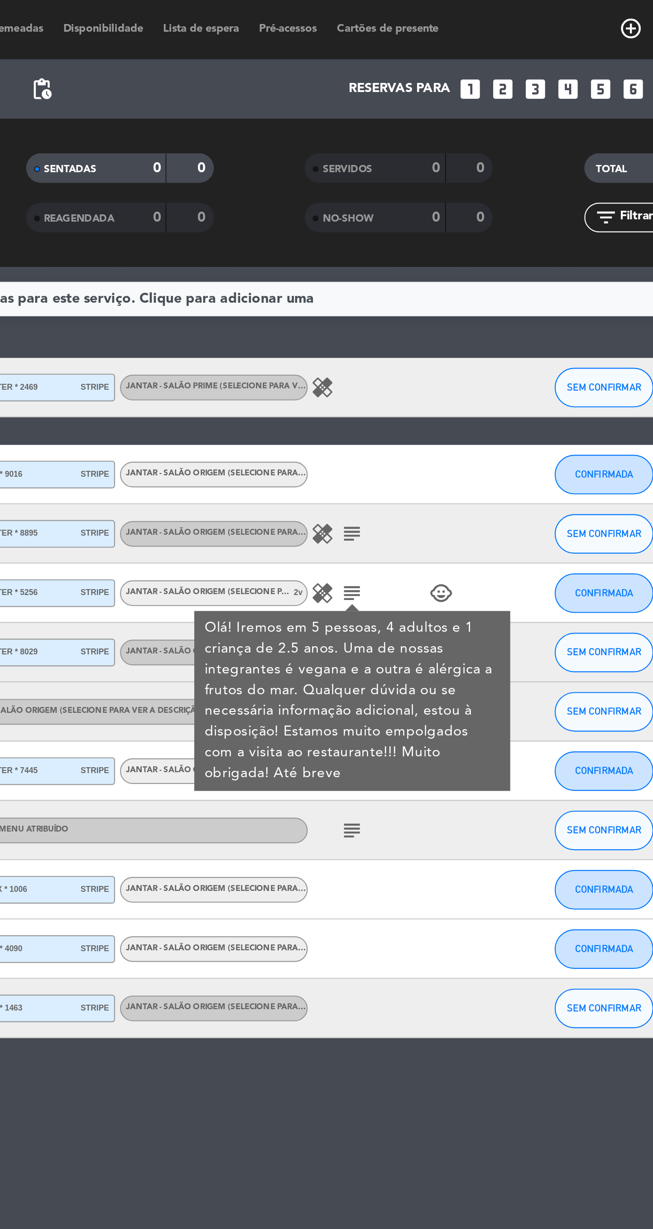
click at [420, 172] on icon "healing" at bounding box center [419, 177] width 11 height 11
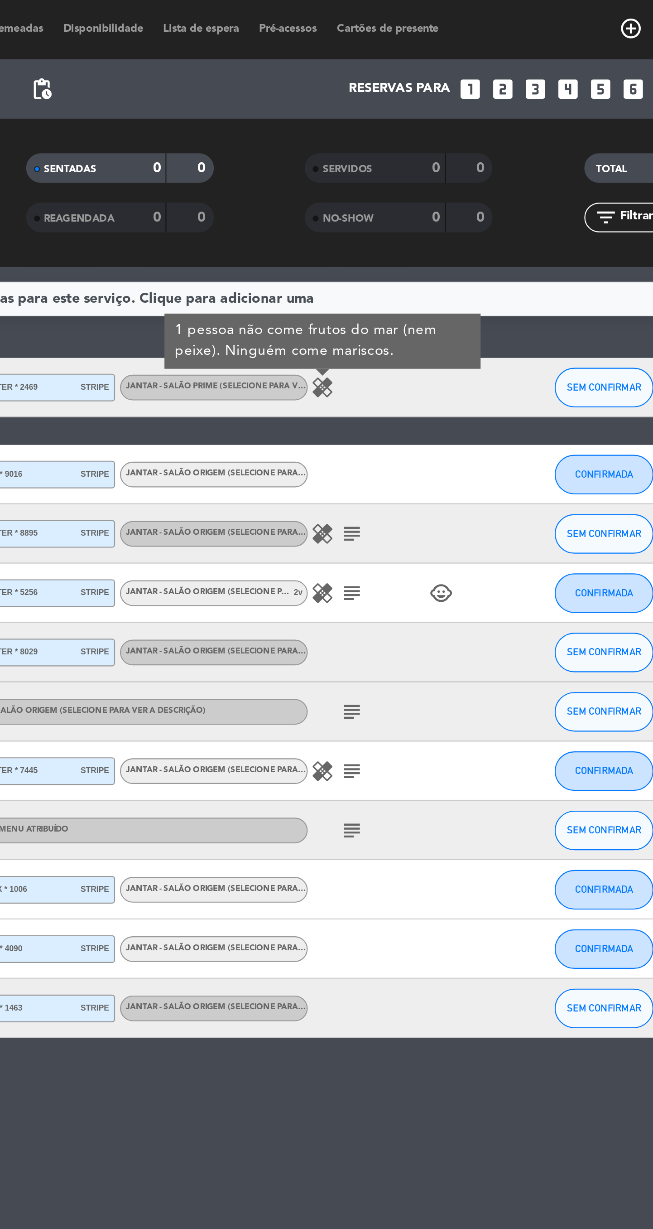
click at [417, 239] on icon "healing" at bounding box center [419, 244] width 11 height 11
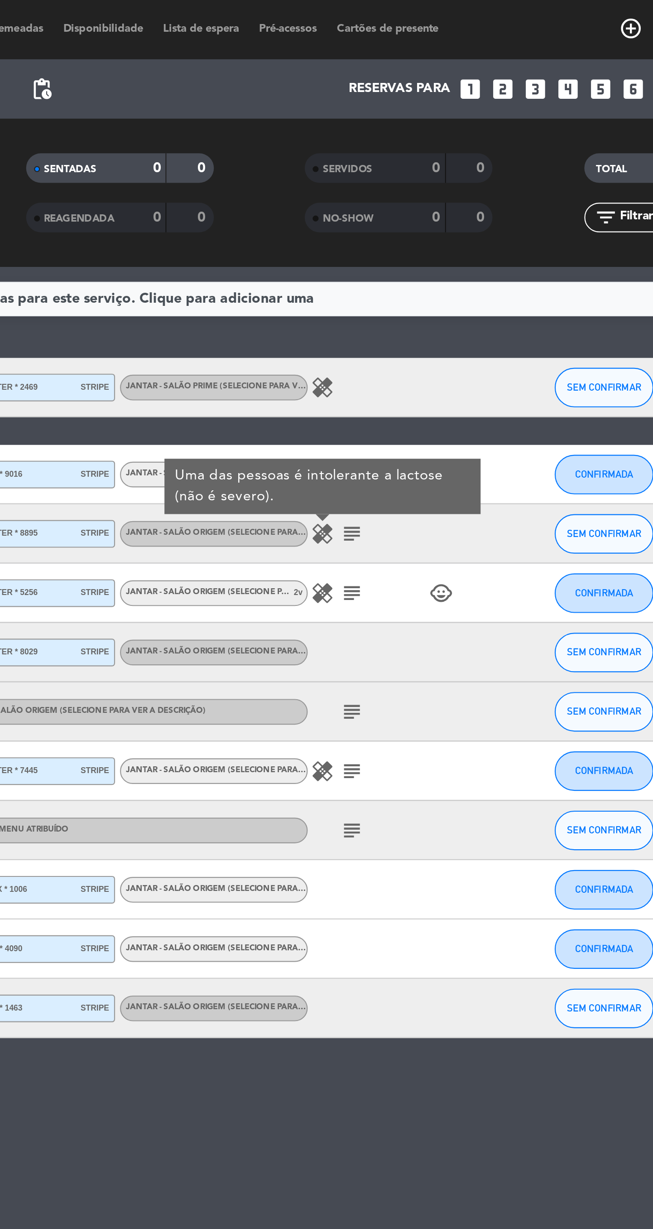
click at [423, 266] on icon "healing" at bounding box center [419, 271] width 11 height 11
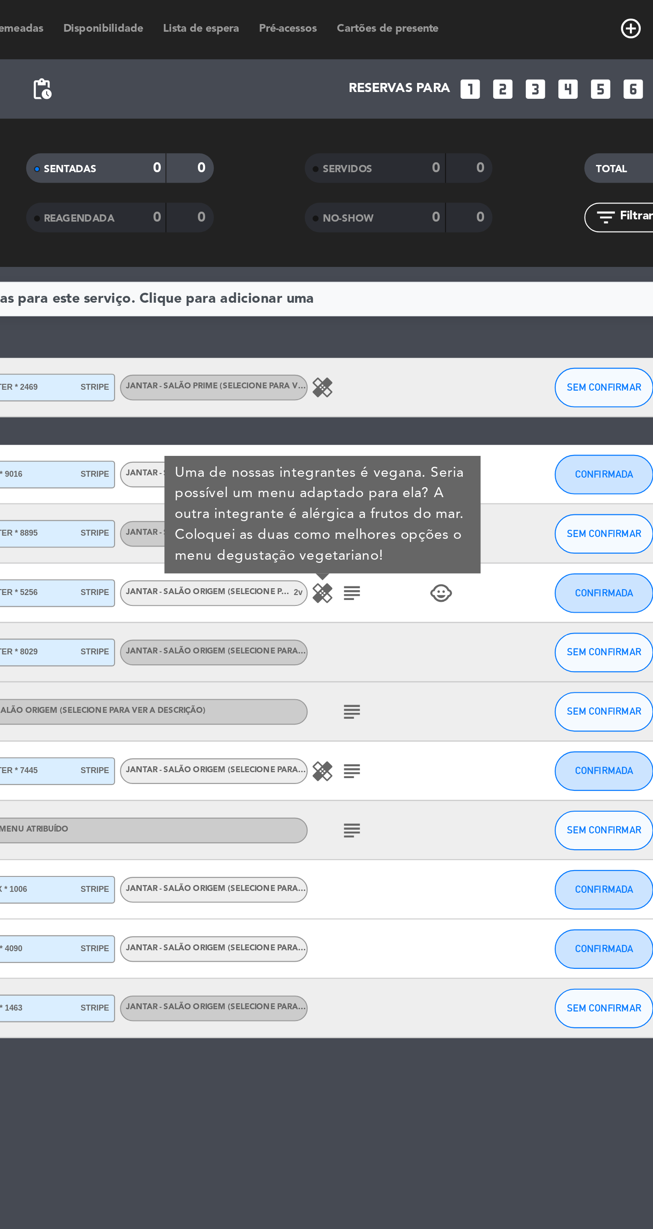
click at [435, 266] on icon "subject" at bounding box center [433, 271] width 11 height 11
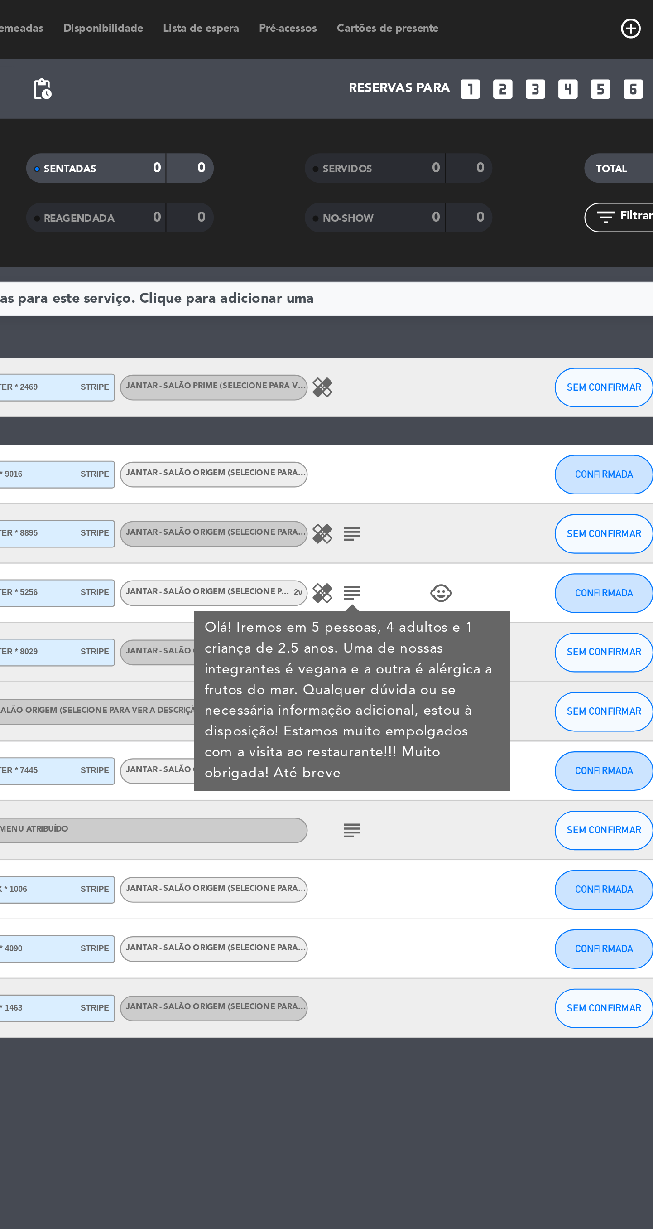
click at [419, 266] on icon "healing" at bounding box center [419, 271] width 11 height 11
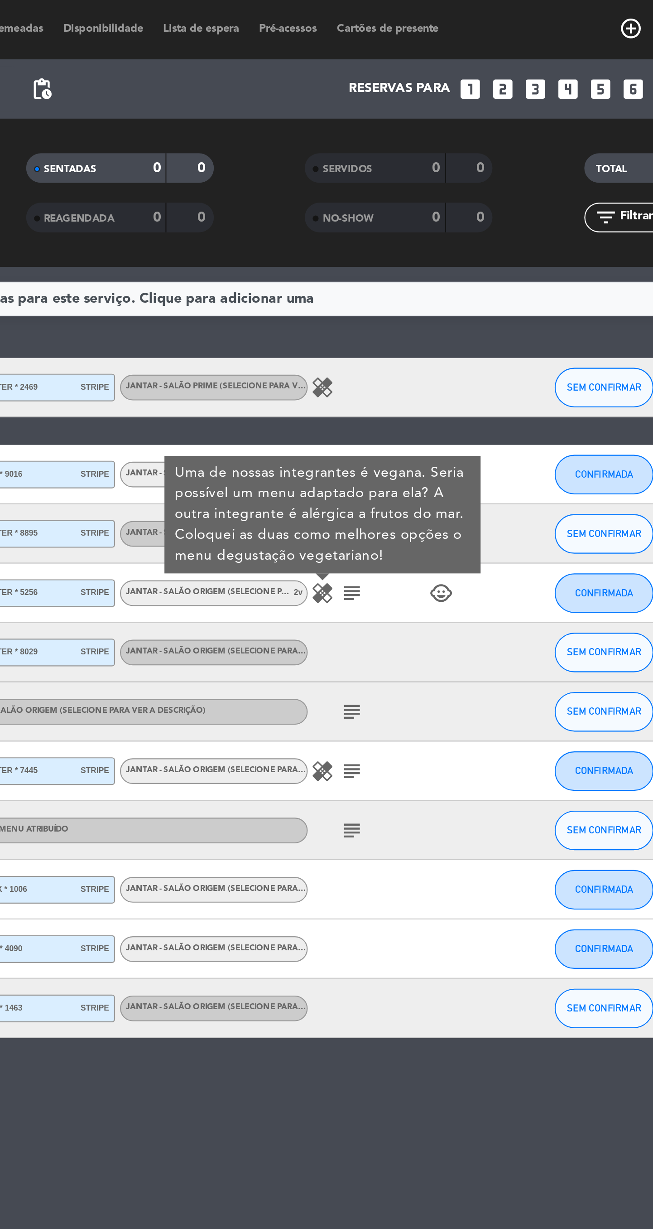
click at [433, 266] on icon "subject" at bounding box center [433, 271] width 11 height 11
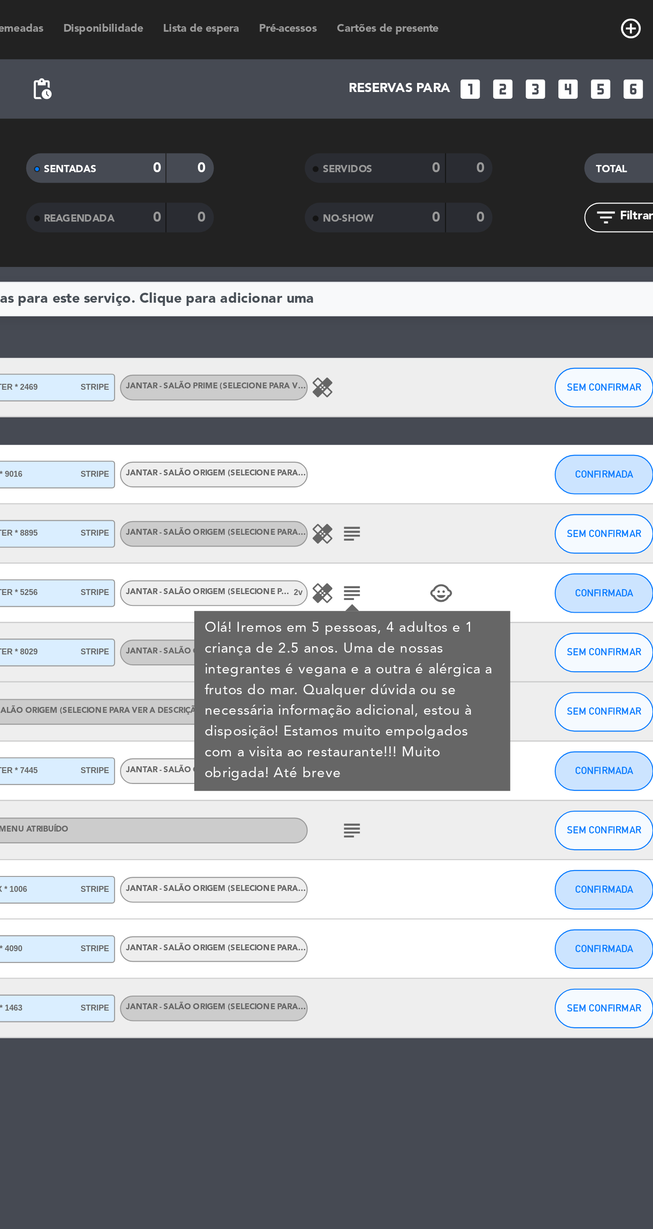
click at [433, 266] on icon "subject" at bounding box center [433, 271] width 11 height 11
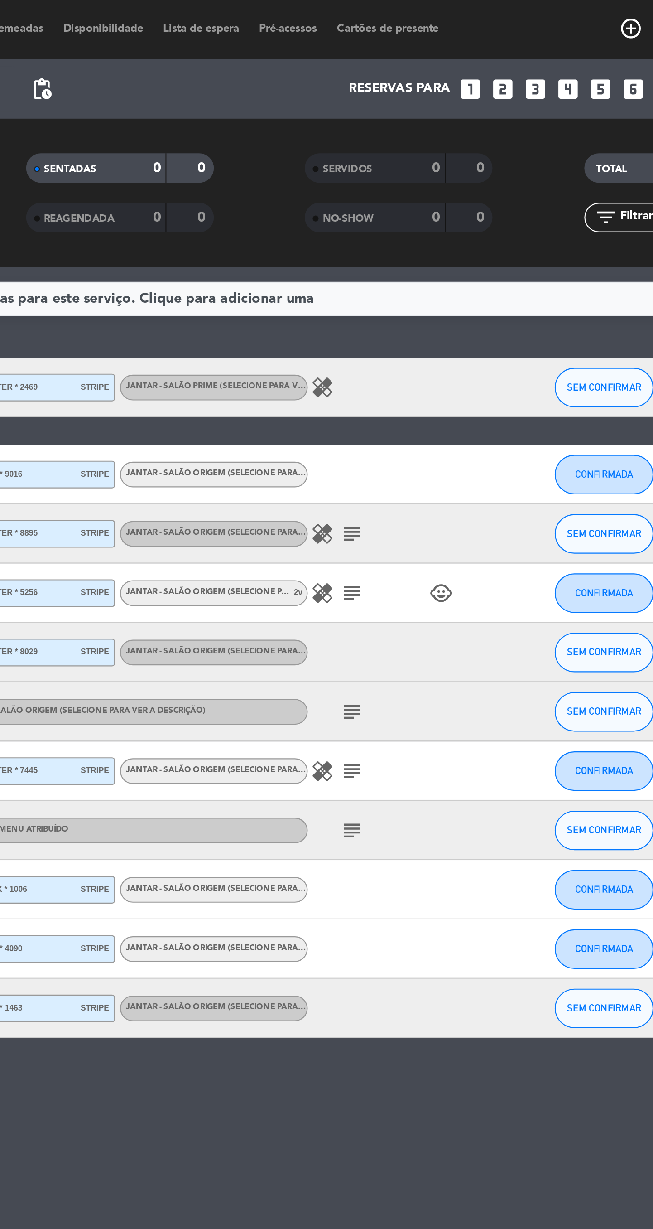
click at [435, 321] on icon "subject" at bounding box center [433, 326] width 11 height 11
click at [420, 348] on icon "healing" at bounding box center [419, 353] width 11 height 11
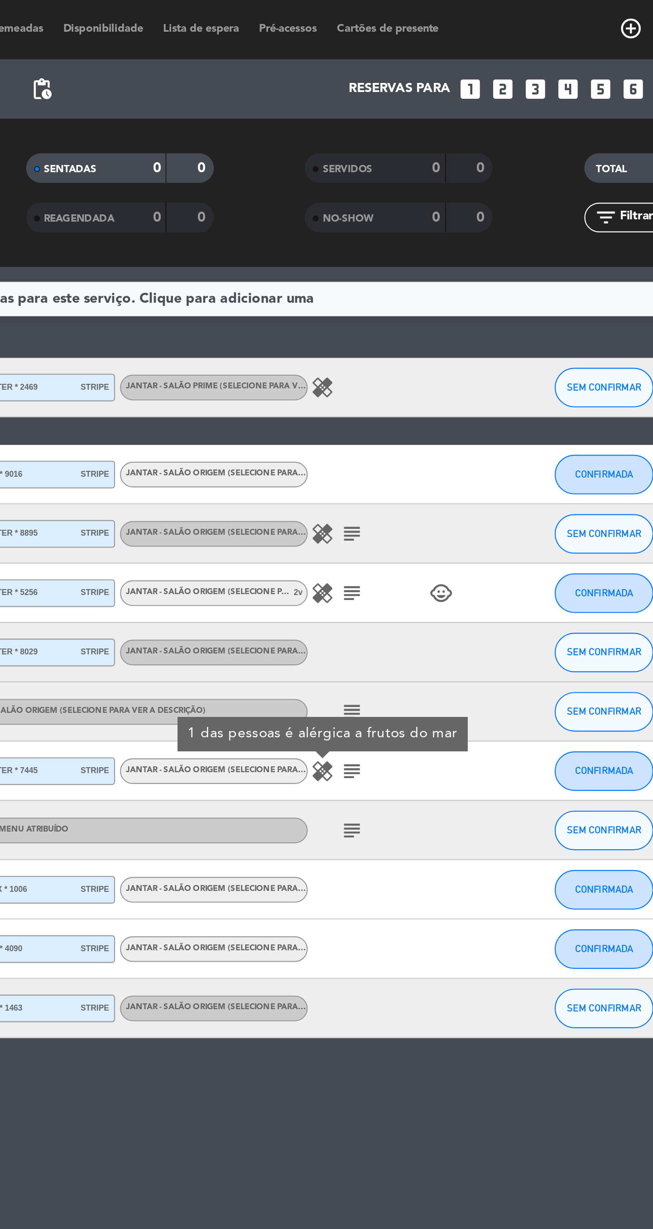
click at [437, 348] on icon "subject" at bounding box center [433, 353] width 11 height 11
click at [420, 172] on icon "healing" at bounding box center [419, 177] width 11 height 11
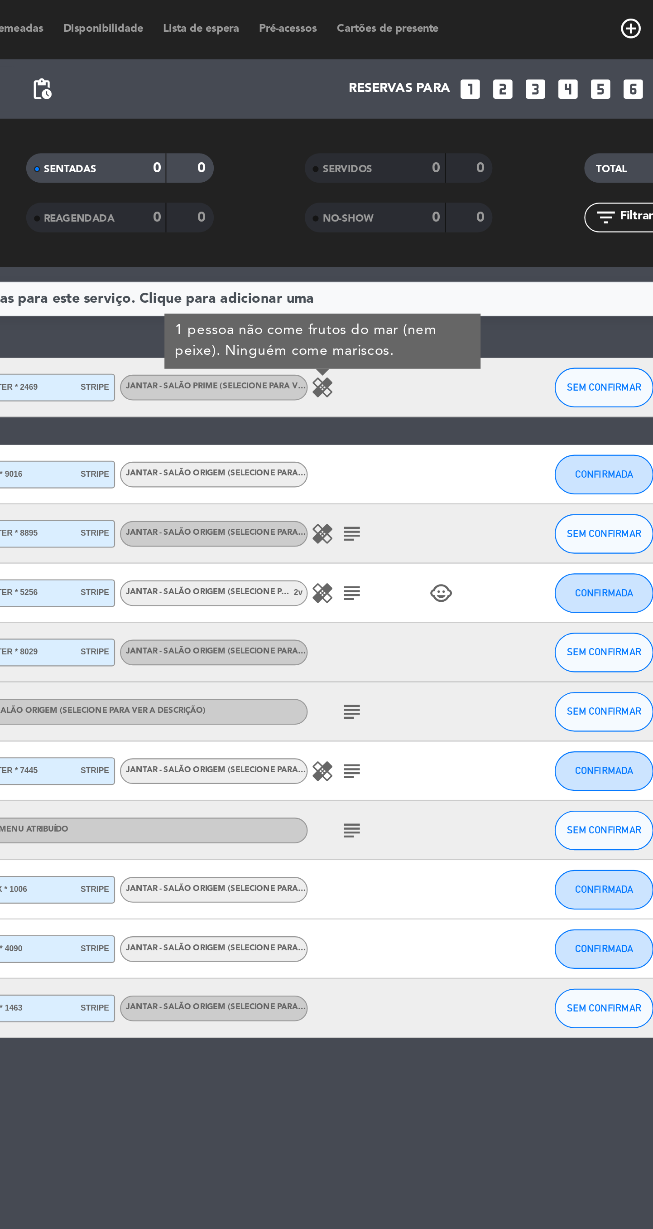
click at [431, 375] on icon "subject" at bounding box center [433, 380] width 11 height 11
